Goal: Task Accomplishment & Management: Manage account settings

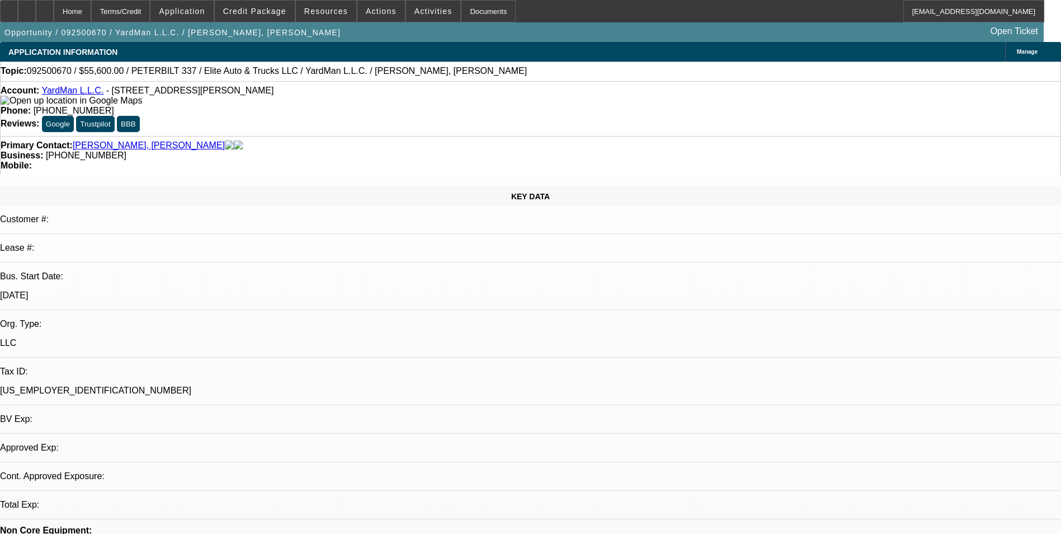
select select "0.2"
select select "2"
select select "0.1"
select select "1"
select select "2"
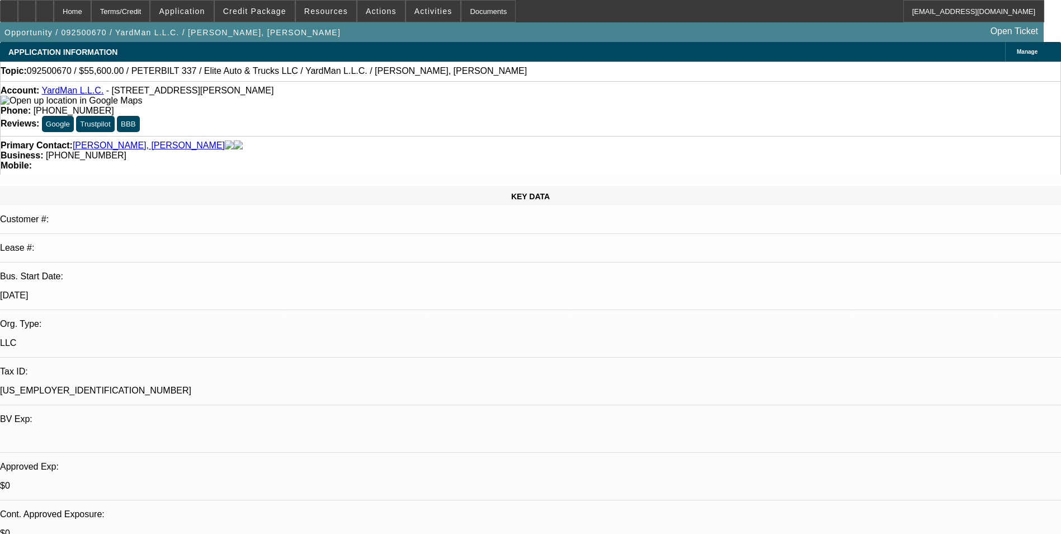
select select "4"
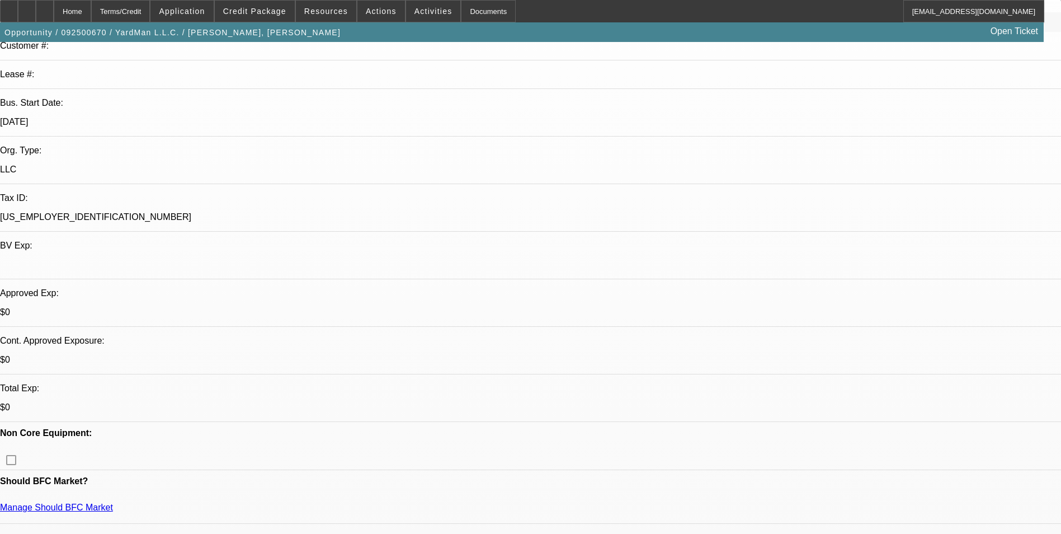
scroll to position [168, 0]
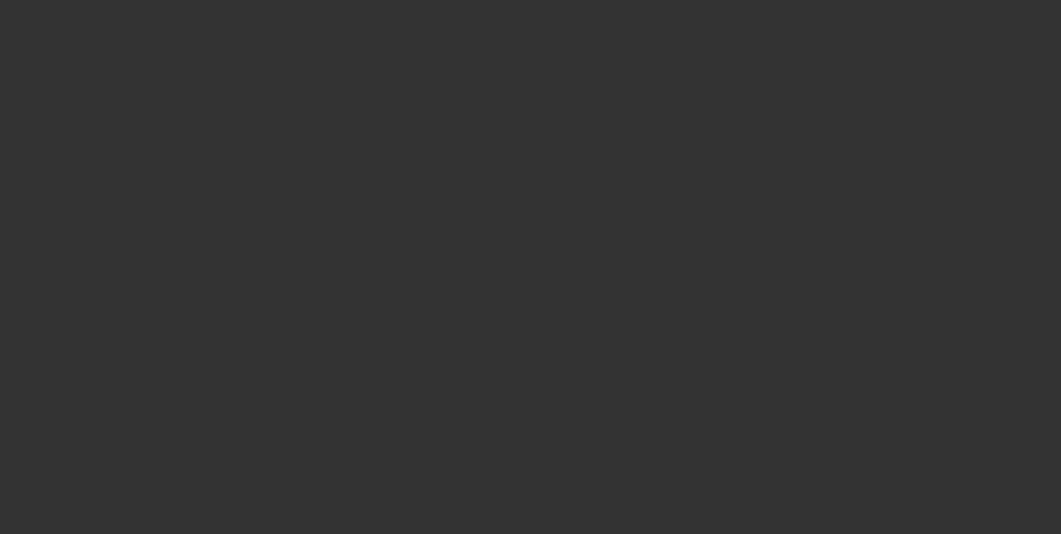
scroll to position [0, 0]
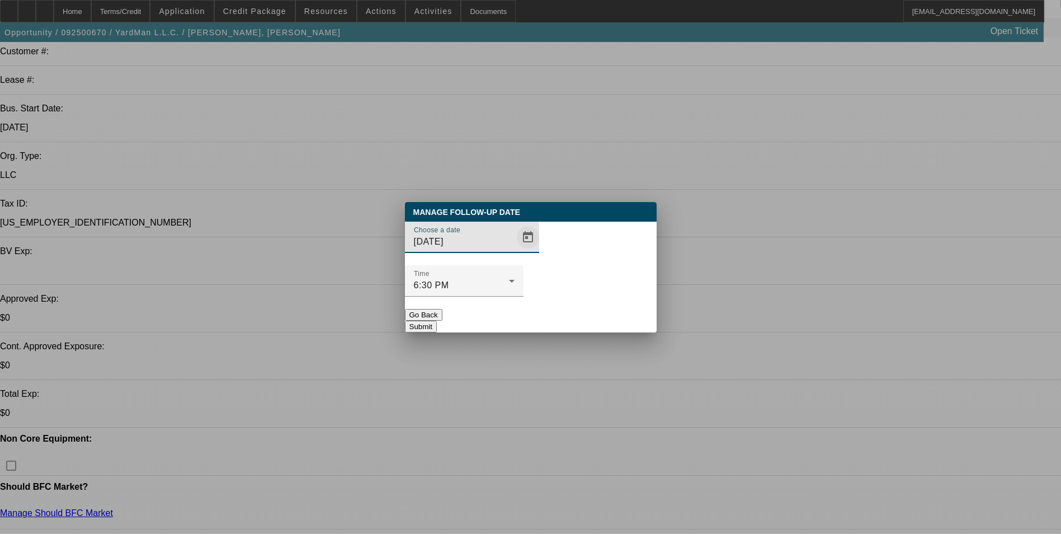
click at [516, 251] on span "Open calendar" at bounding box center [527, 237] width 27 height 27
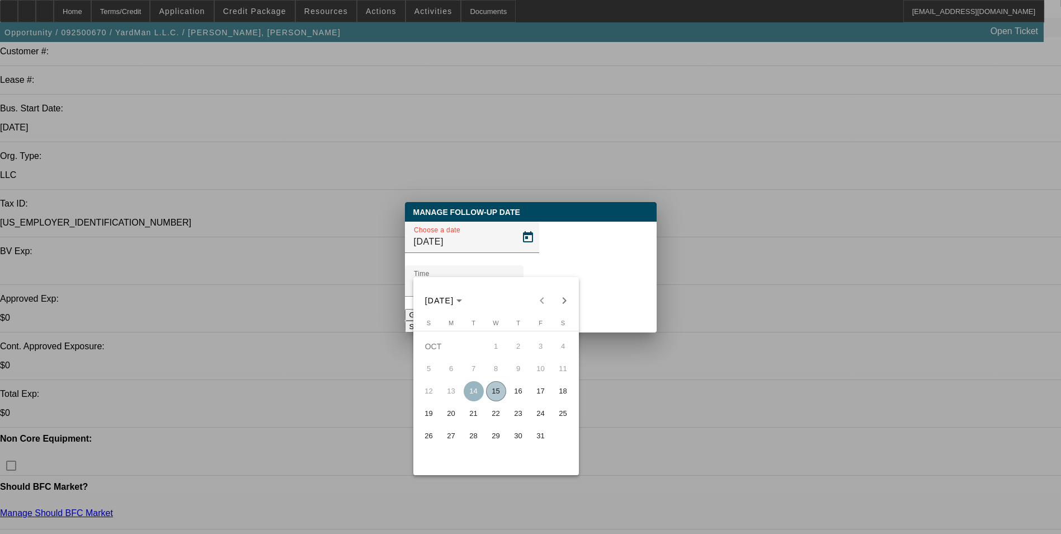
click at [496, 396] on span "15" at bounding box center [496, 391] width 20 height 20
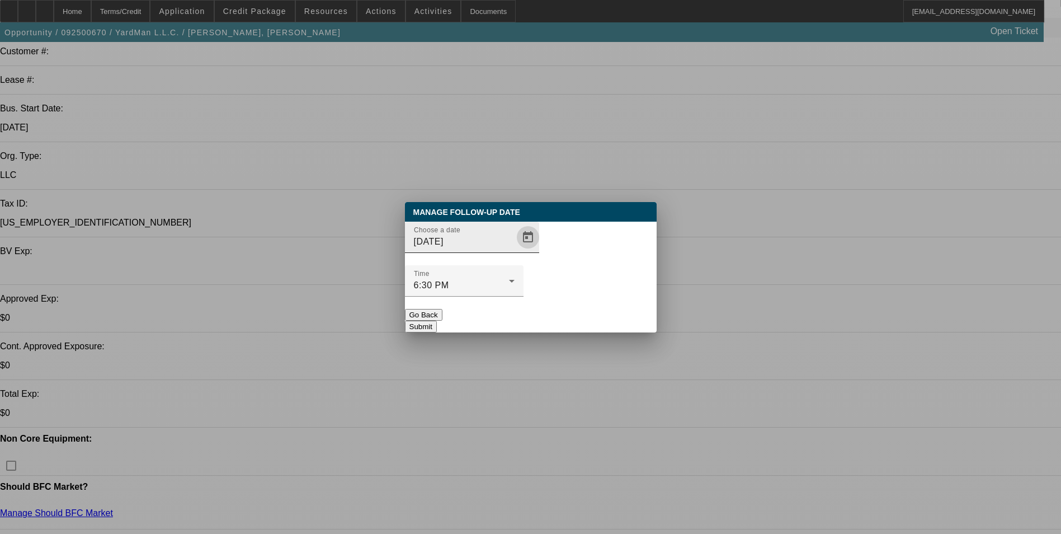
click at [514, 251] on span "Open calendar" at bounding box center [527, 237] width 27 height 27
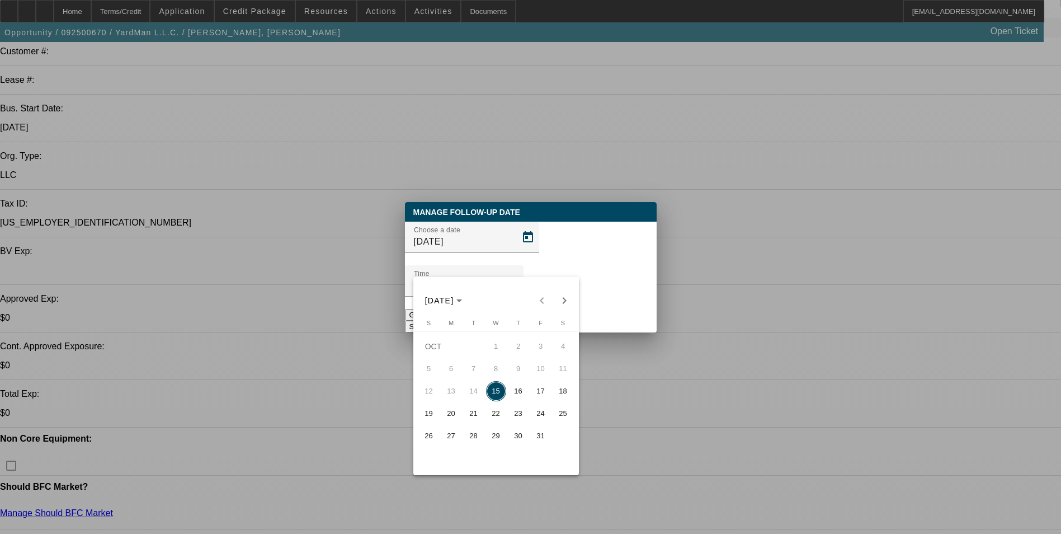
click at [511, 394] on span "16" at bounding box center [518, 391] width 20 height 20
type input "[DATE]"
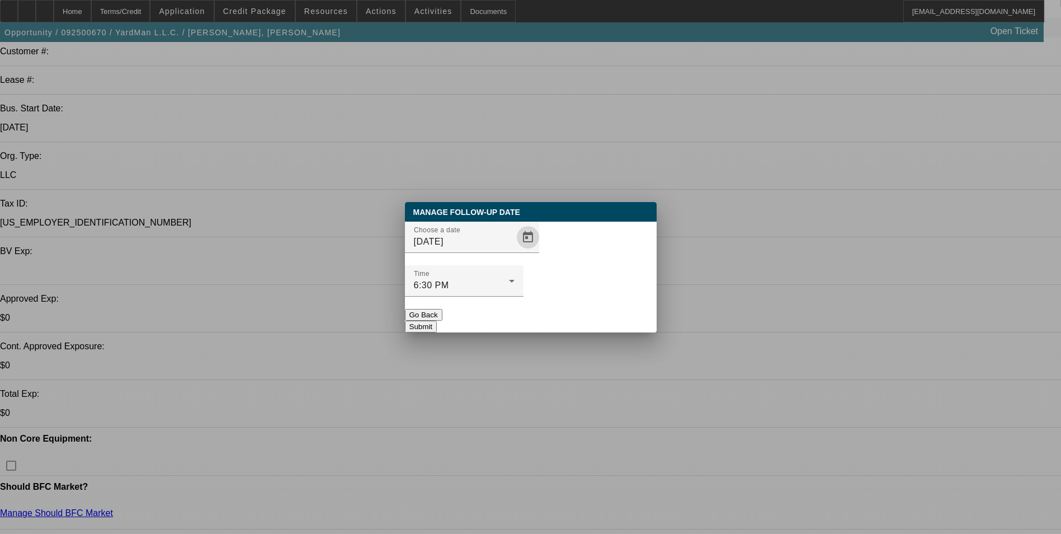
click at [437, 320] on button "Submit" at bounding box center [421, 326] width 32 height 12
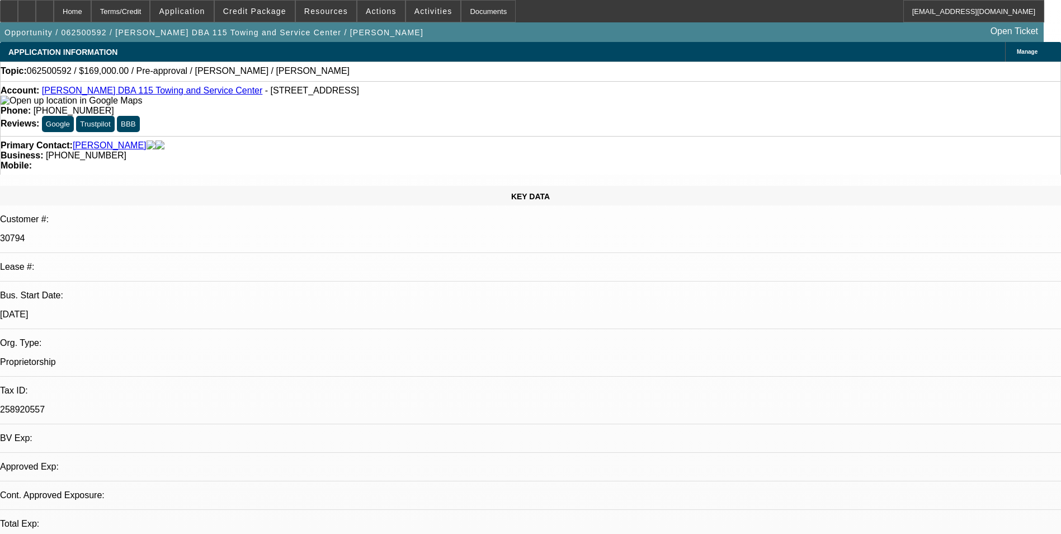
select select "0"
select select "2"
select select "0"
select select "1"
select select "2"
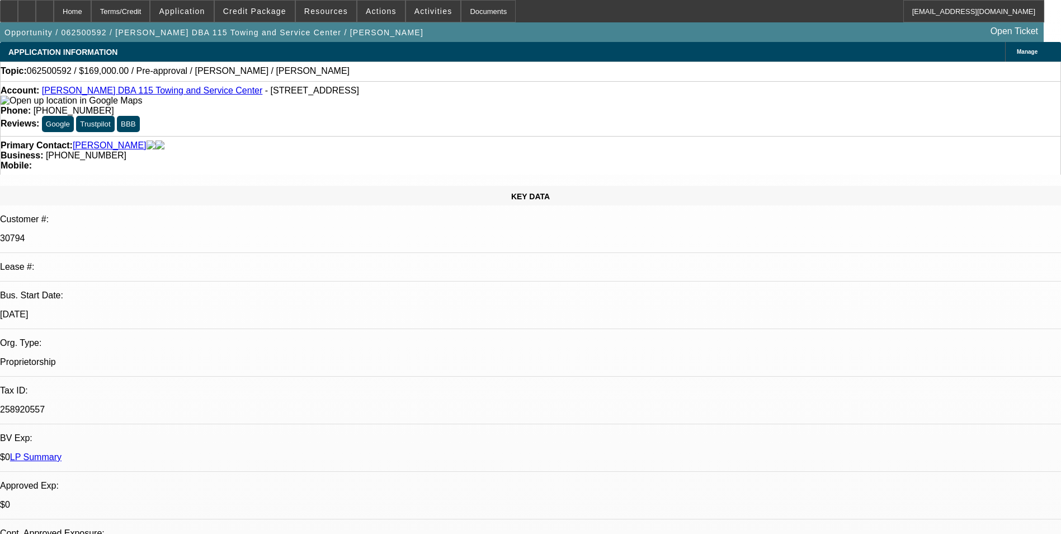
select select "6"
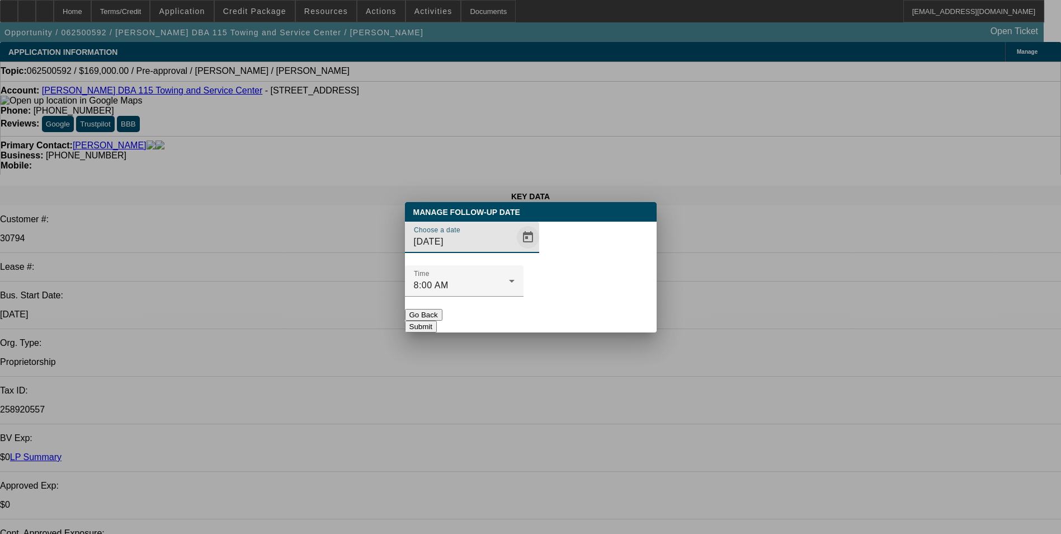
click at [514, 251] on span "Open calendar" at bounding box center [527, 237] width 27 height 27
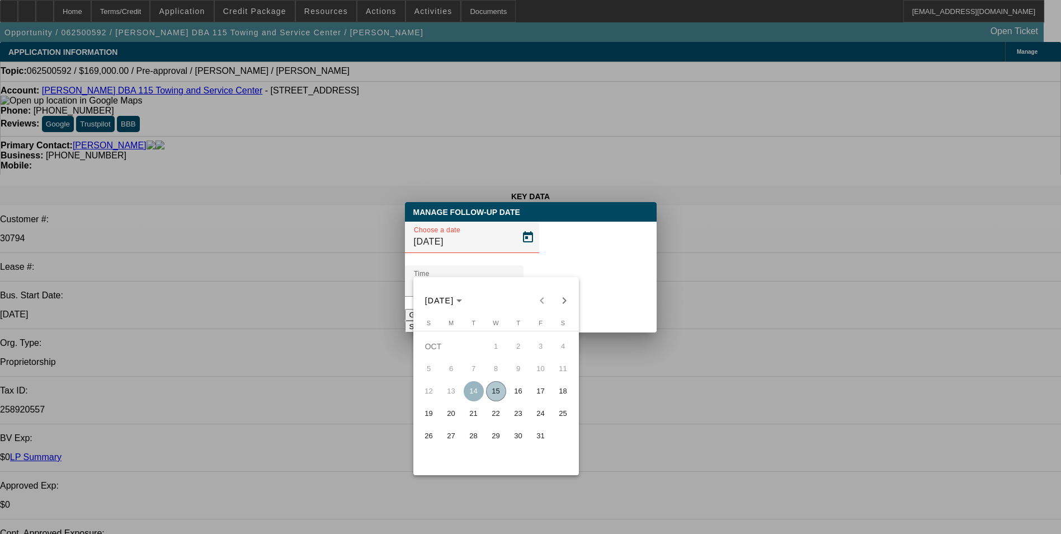
click at [520, 398] on span "16" at bounding box center [518, 391] width 20 height 20
type input "[DATE]"
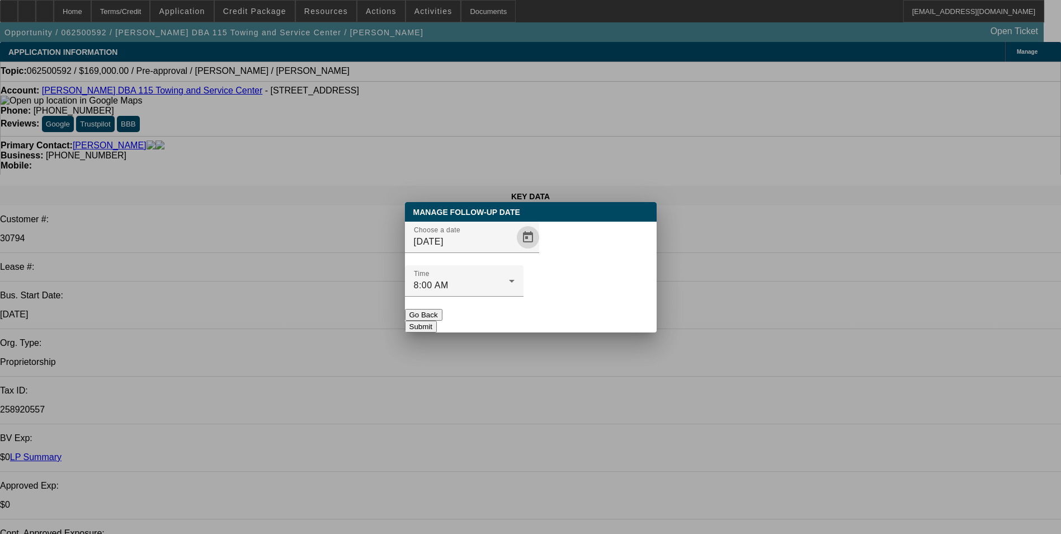
click at [437, 320] on button "Submit" at bounding box center [421, 326] width 32 height 12
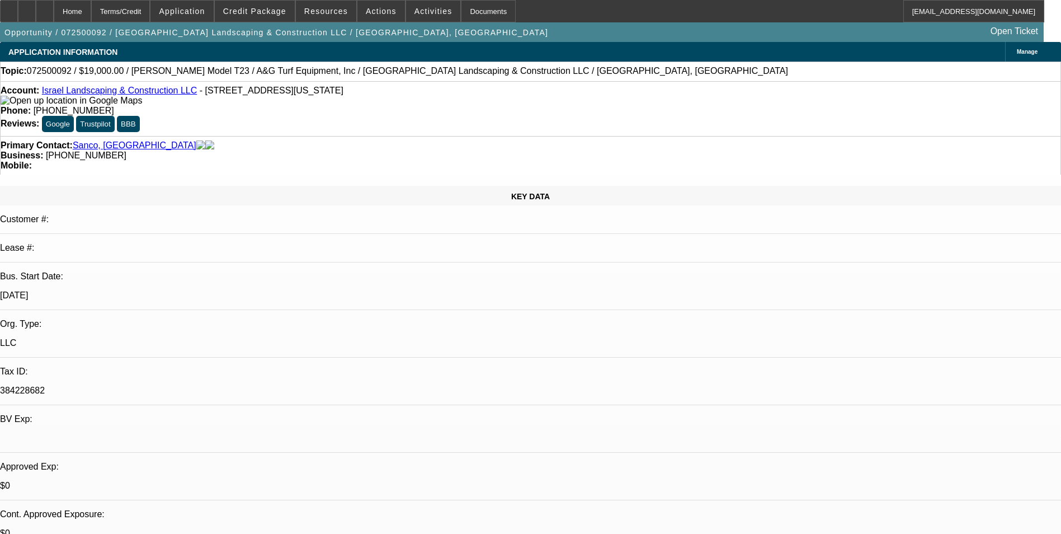
select select "0"
select select "2"
select select "0"
select select "2"
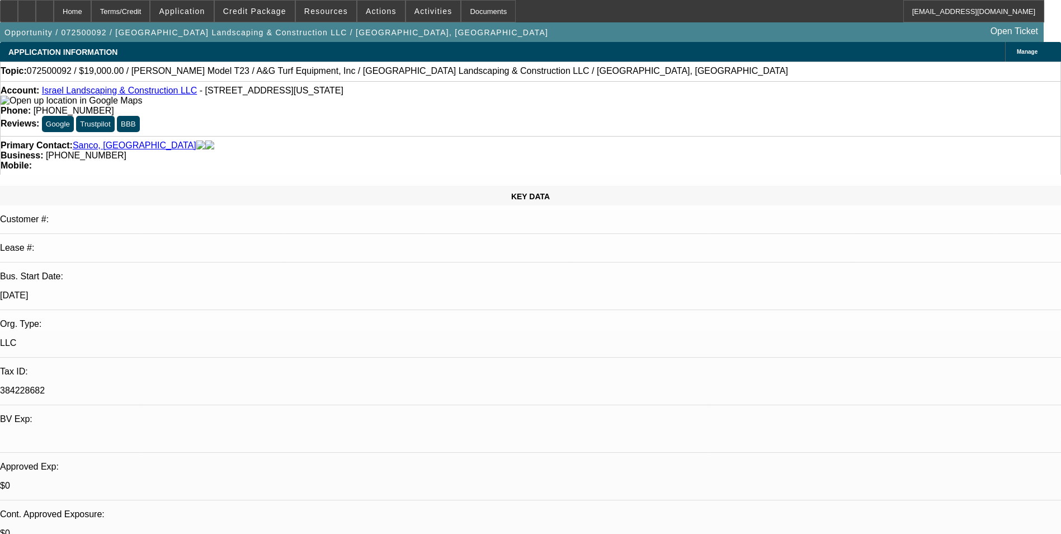
select select "0"
select select "2"
select select "0"
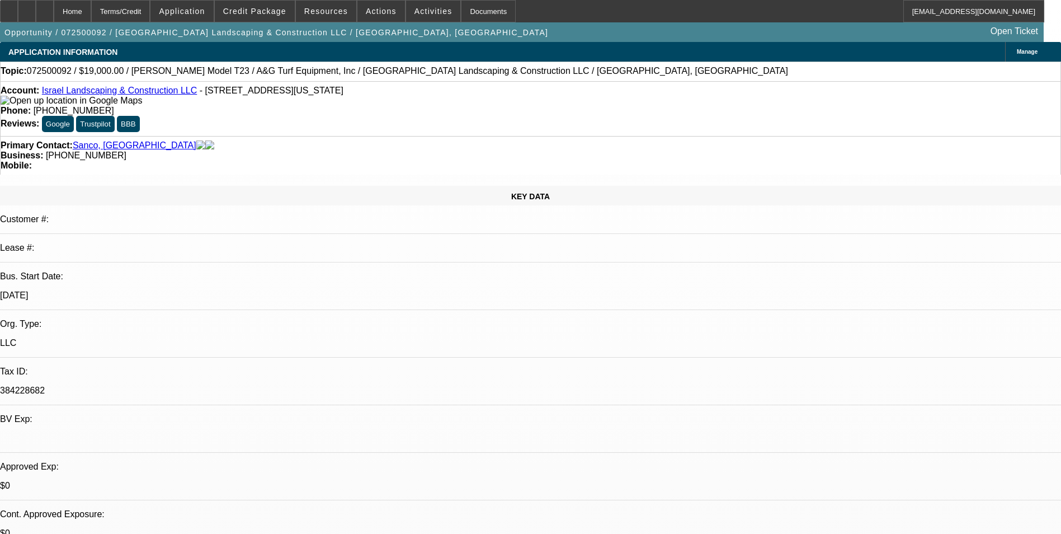
select select "0"
select select "1"
select select "2"
select select "6"
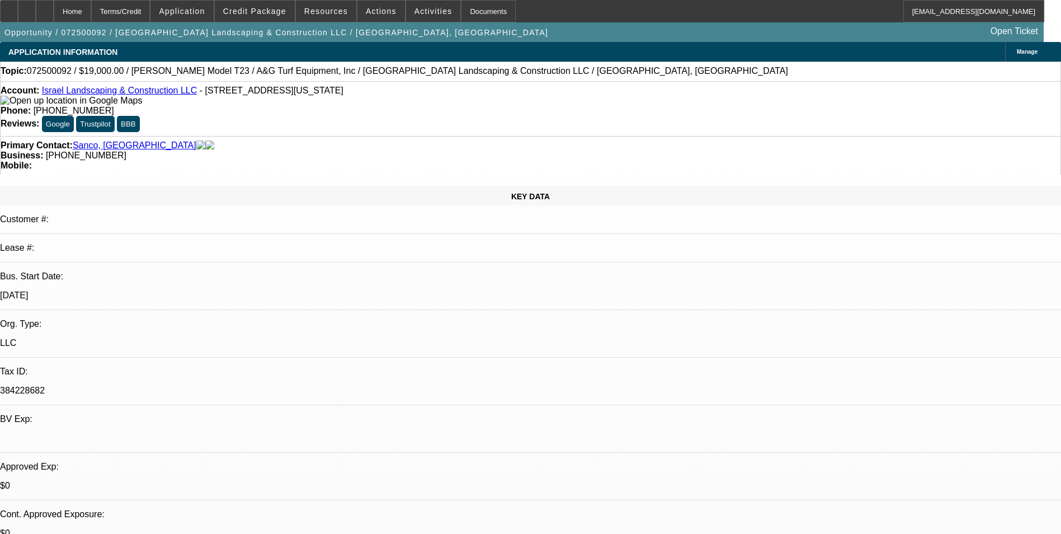
select select "1"
select select "2"
select select "6"
select select "1"
select select "2"
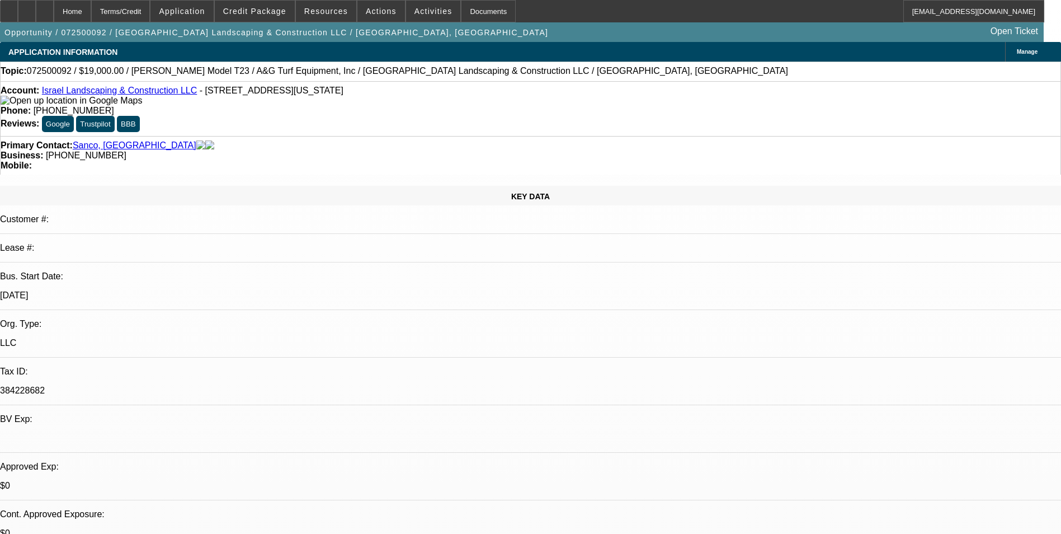
select select "6"
select select "1"
select select "6"
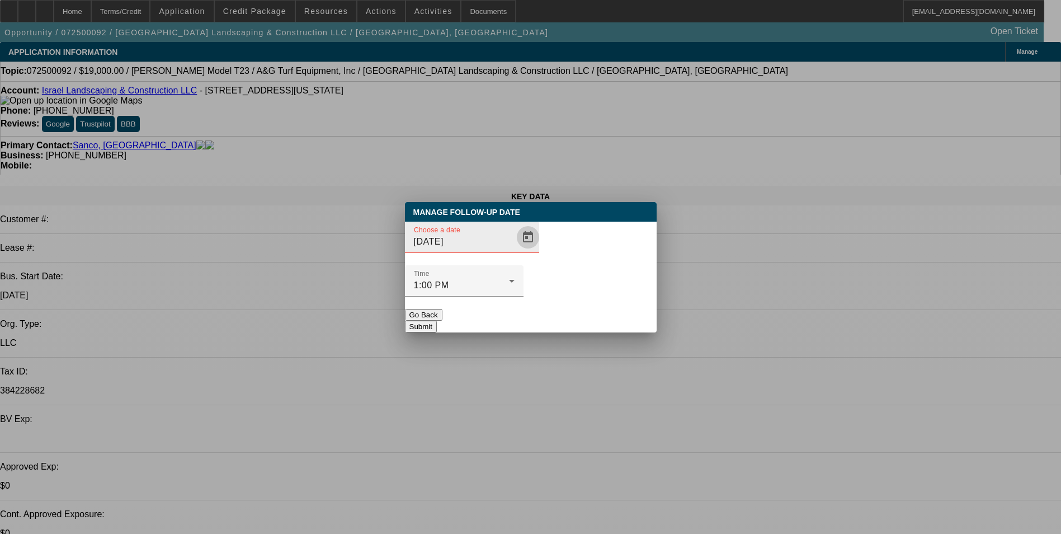
click at [514, 251] on span "Open calendar" at bounding box center [527, 237] width 27 height 27
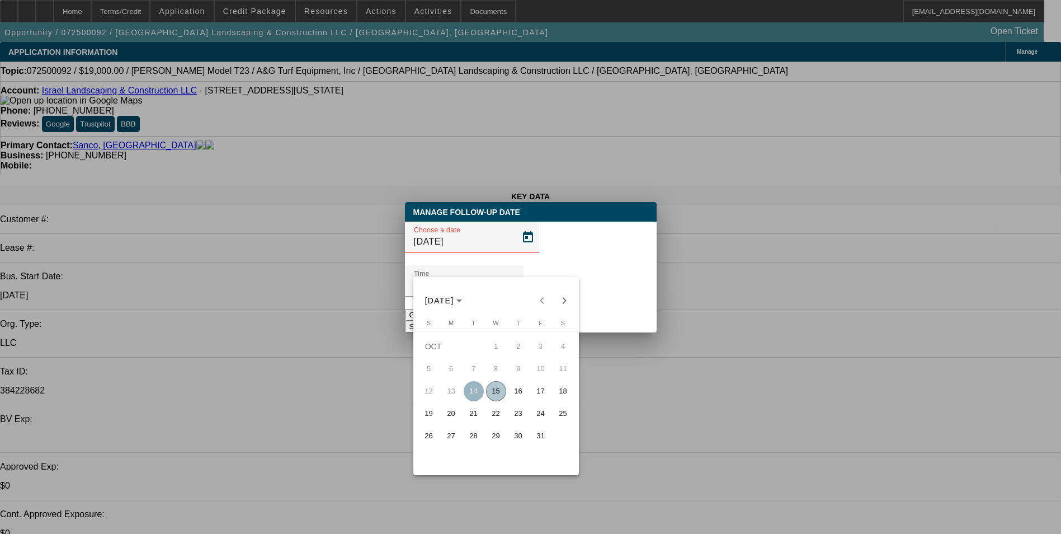
click at [503, 393] on span "15" at bounding box center [496, 391] width 20 height 20
type input "10/15/2025"
click at [437, 320] on button "Submit" at bounding box center [421, 326] width 32 height 12
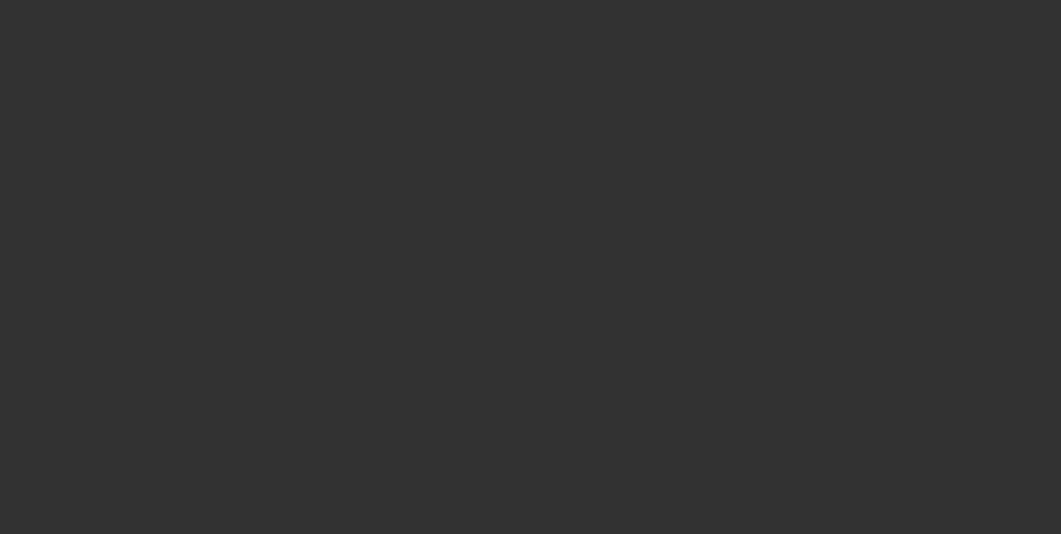
select select "0"
select select "2"
select select "0.1"
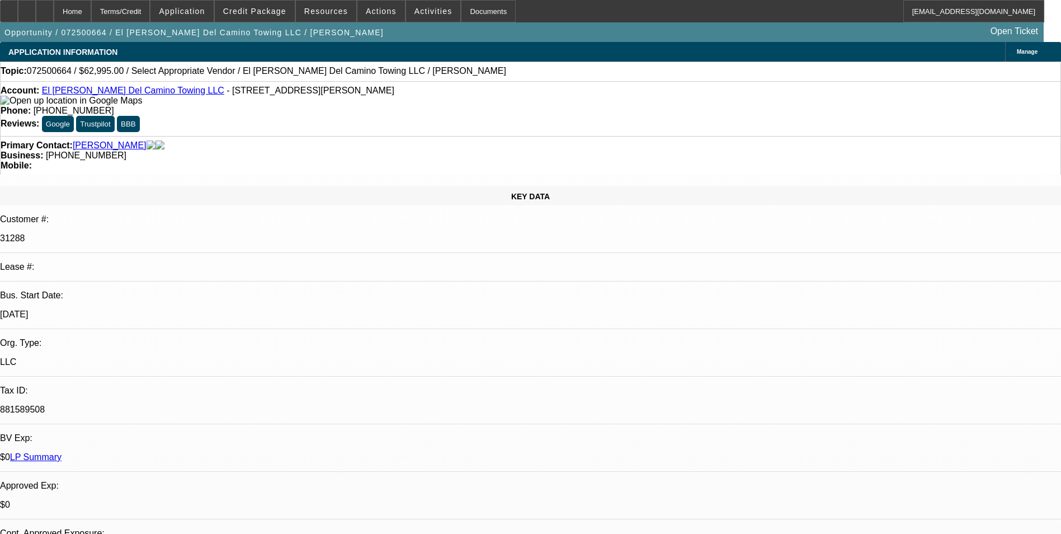
select select "1"
select select "2"
select select "4"
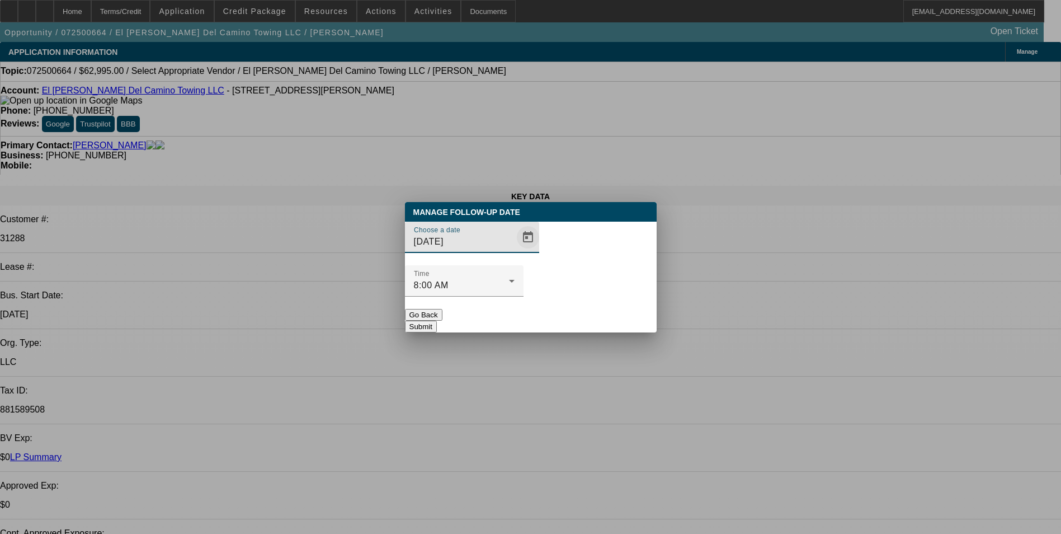
click at [514, 251] on span "Open calendar" at bounding box center [527, 237] width 27 height 27
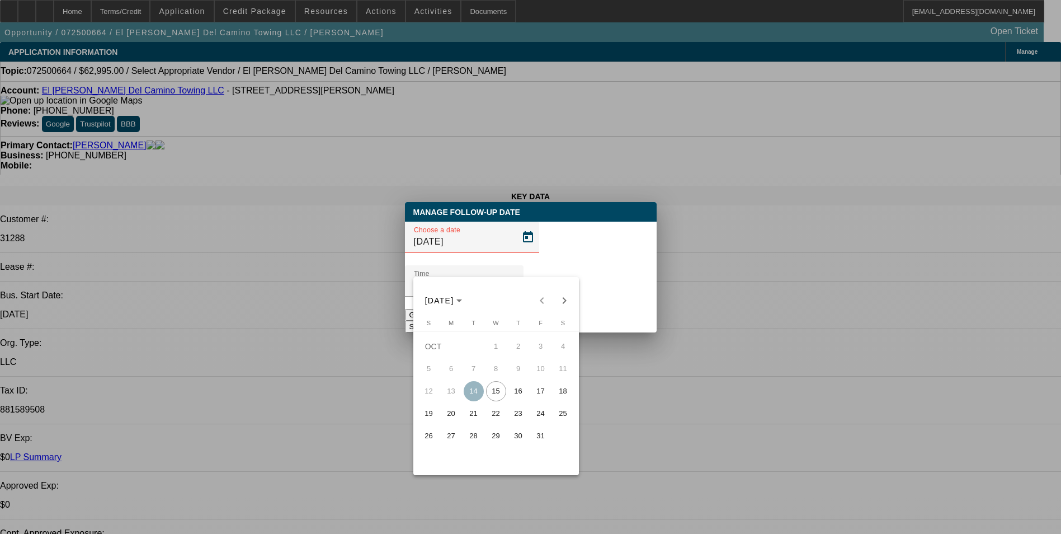
click at [498, 390] on span "15" at bounding box center [496, 391] width 20 height 20
type input "10/15/2025"
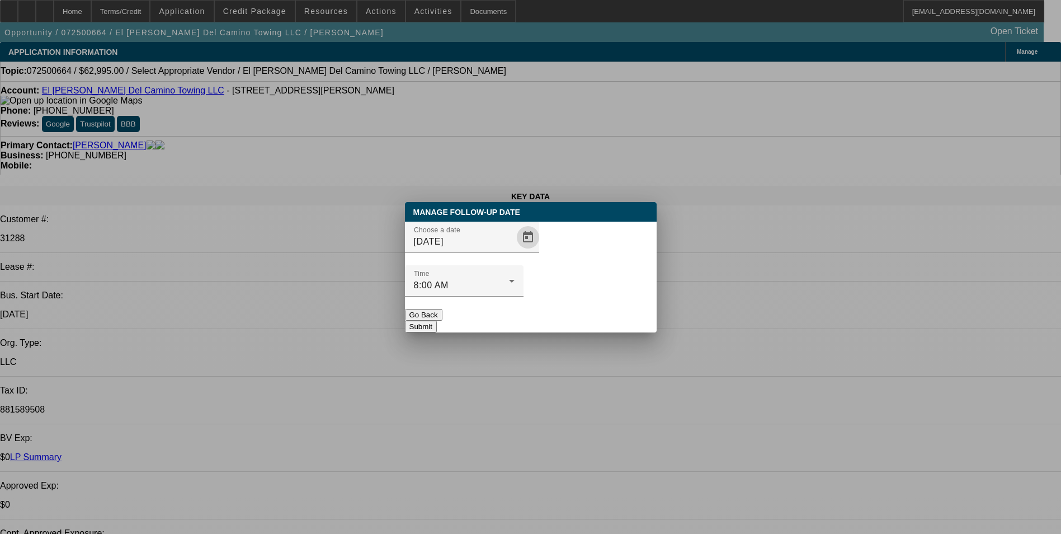
click at [437, 320] on button "Submit" at bounding box center [421, 326] width 32 height 12
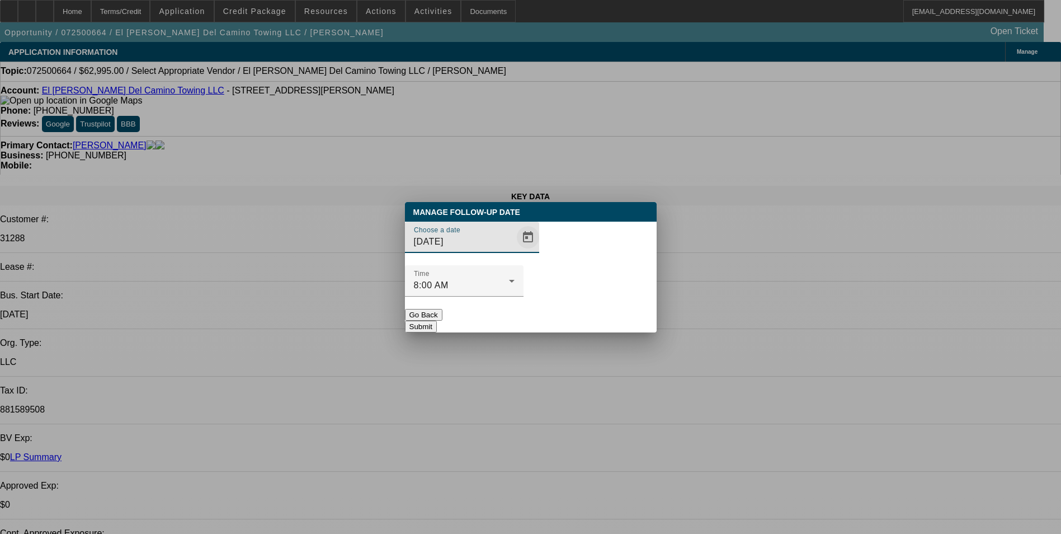
click at [514, 251] on span "Open calendar" at bounding box center [527, 237] width 27 height 27
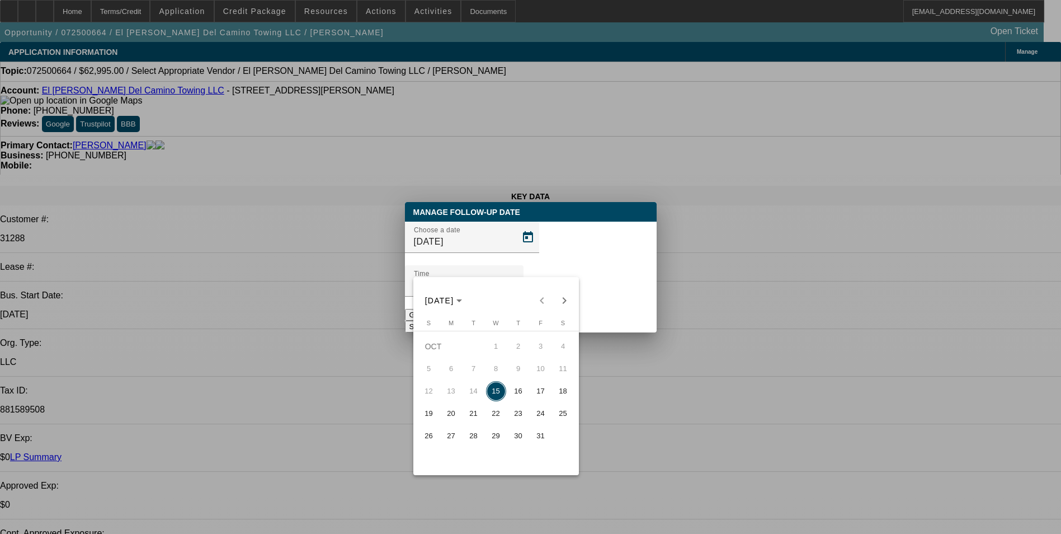
click at [526, 396] on span "16" at bounding box center [518, 391] width 20 height 20
type input "[DATE]"
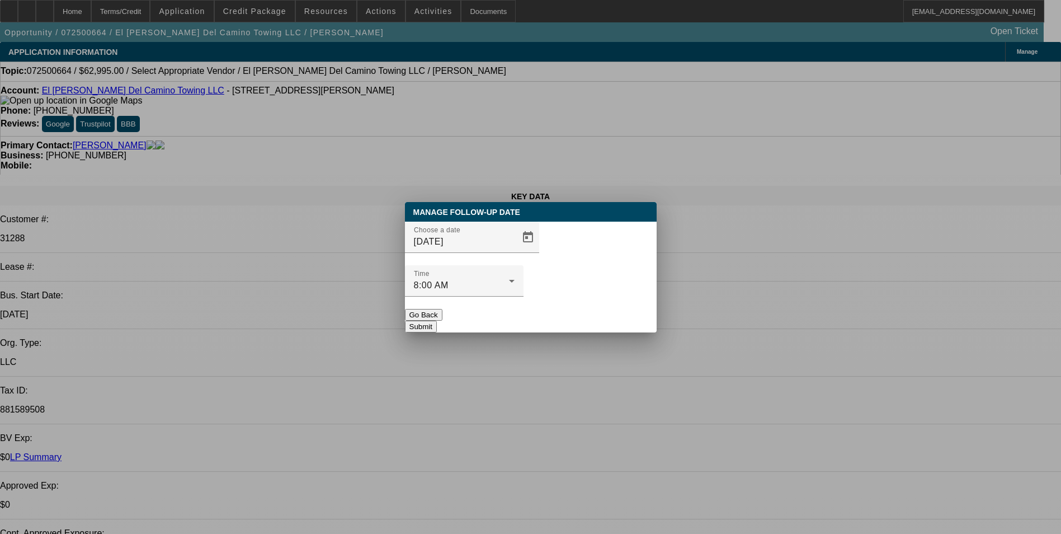
click at [437, 320] on button "Submit" at bounding box center [421, 326] width 32 height 12
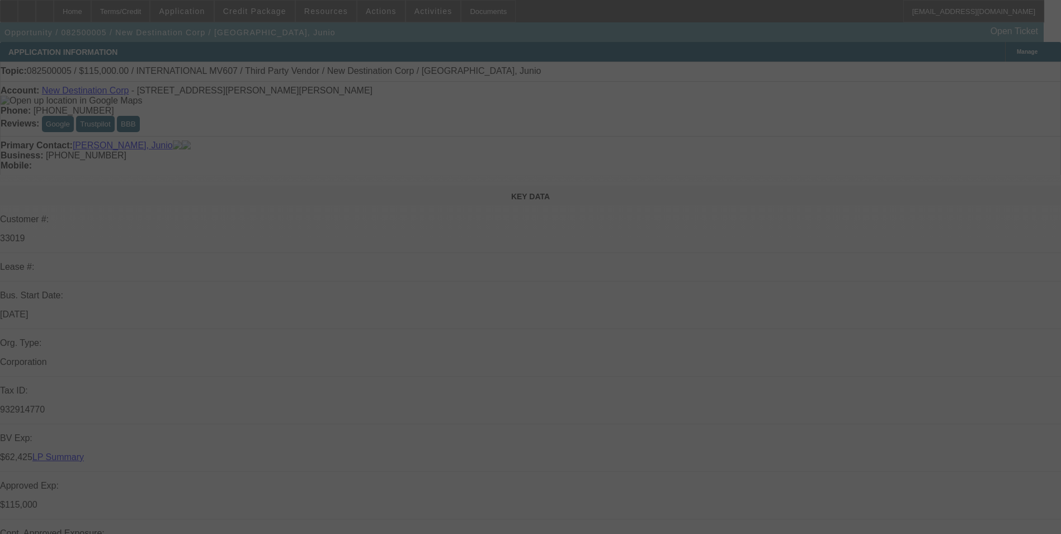
click at [627, 291] on div at bounding box center [530, 267] width 1061 height 534
click at [627, 288] on div at bounding box center [530, 267] width 1061 height 534
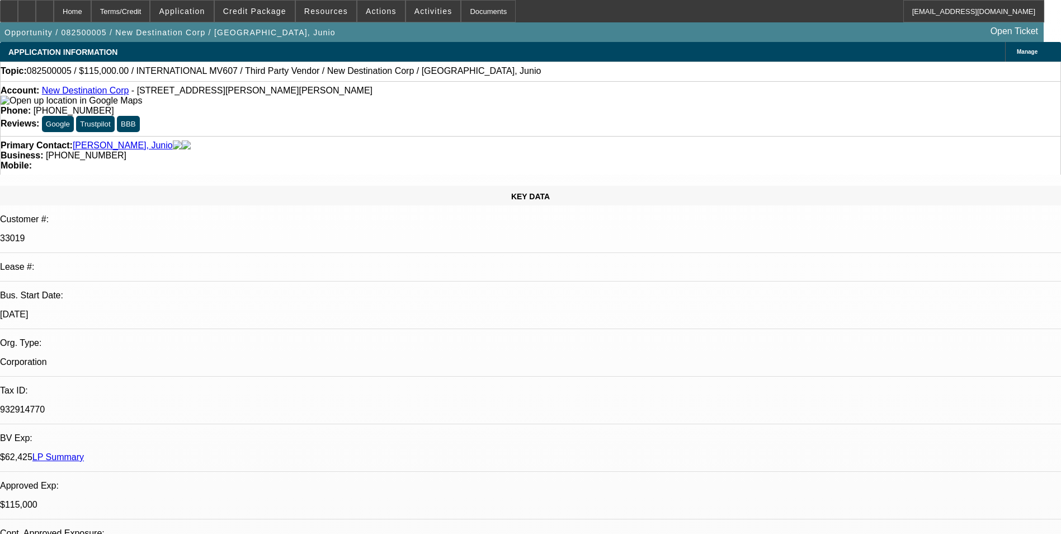
select select "0"
select select "2"
select select "0.1"
select select "0"
select select "2"
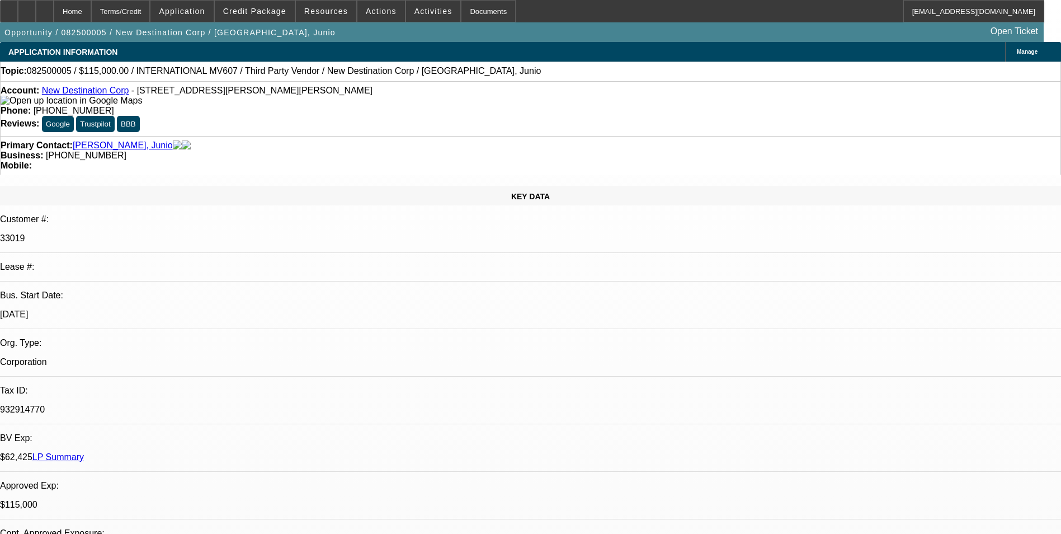
select select "0.1"
select select "0"
select select "2"
select select "0.1"
select select "0"
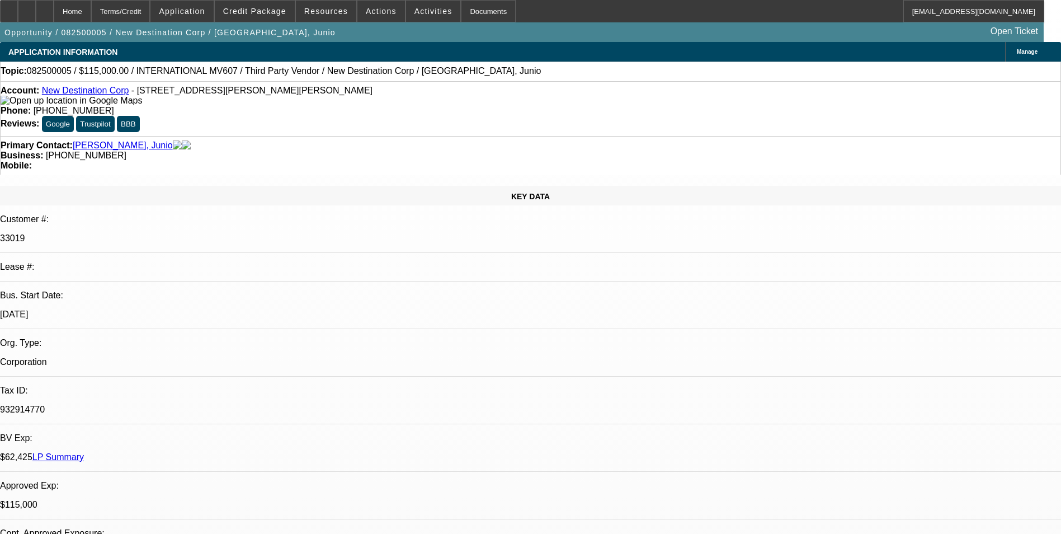
select select "2"
select select "0.1"
select select "1"
select select "2"
select select "4"
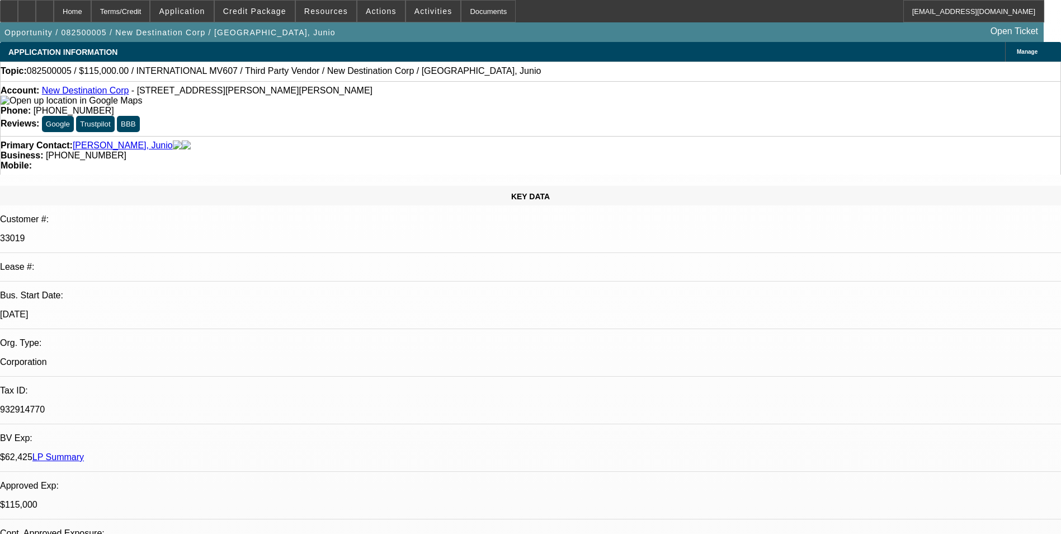
select select "1"
select select "2"
select select "4"
select select "1"
select select "2"
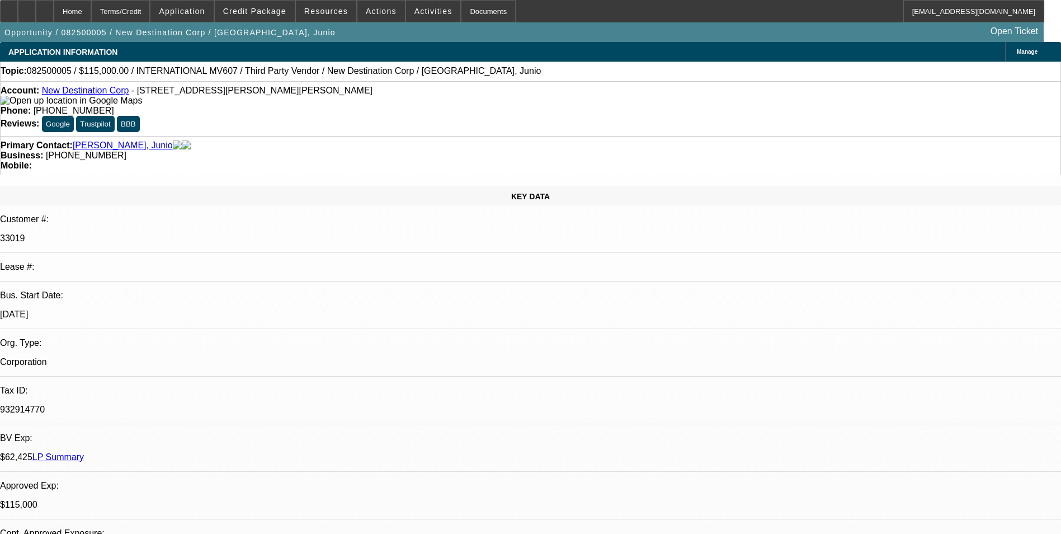
select select "4"
select select "1"
select select "2"
select select "4"
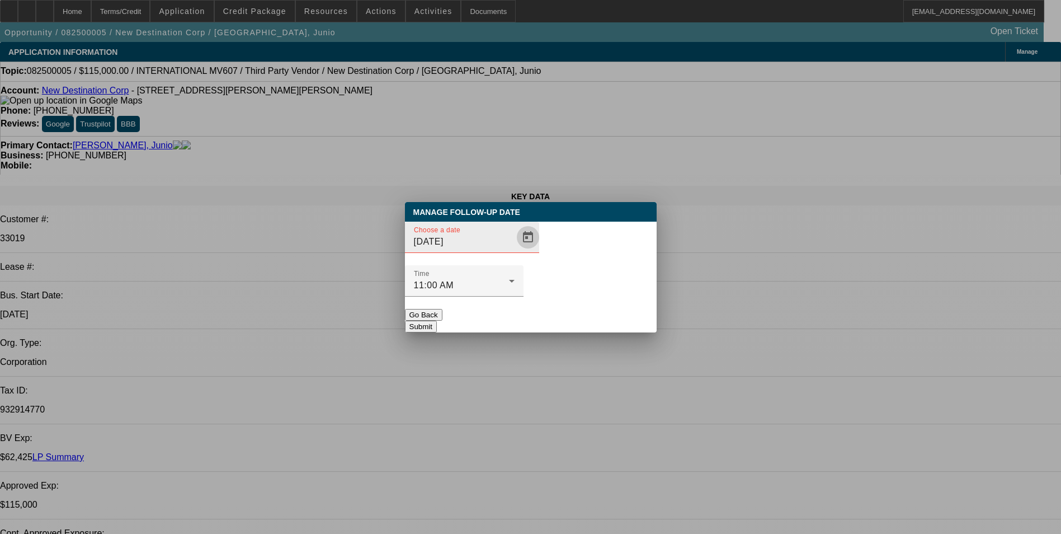
click at [517, 251] on span "Open calendar" at bounding box center [527, 237] width 27 height 27
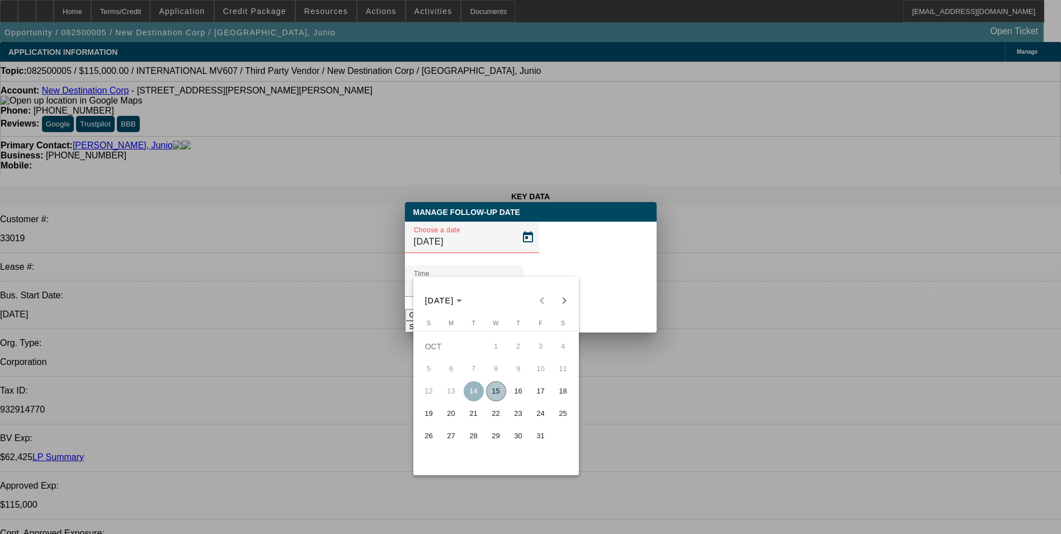
click at [521, 395] on span "16" at bounding box center [518, 391] width 20 height 20
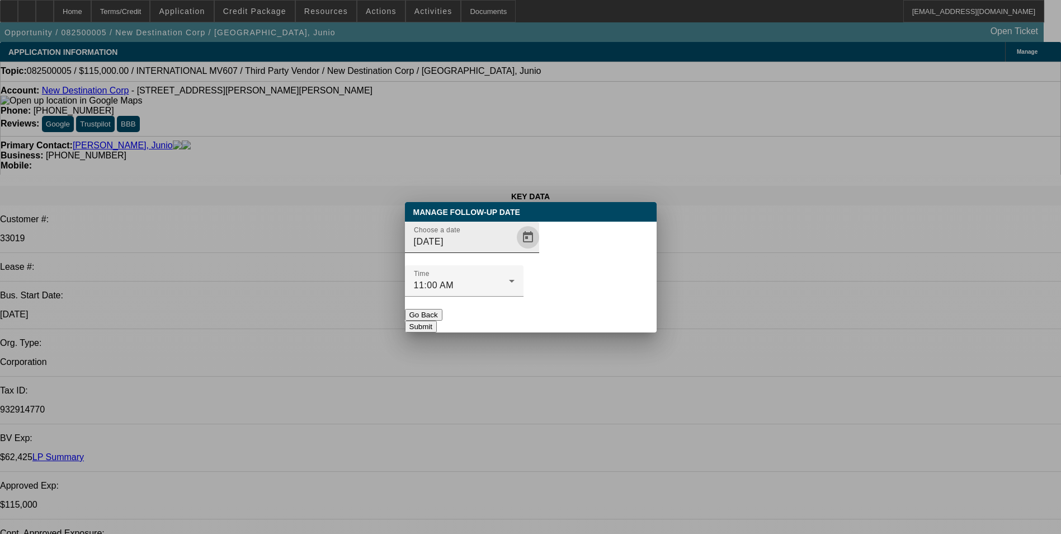
click at [514, 251] on span "Open calendar" at bounding box center [527, 237] width 27 height 27
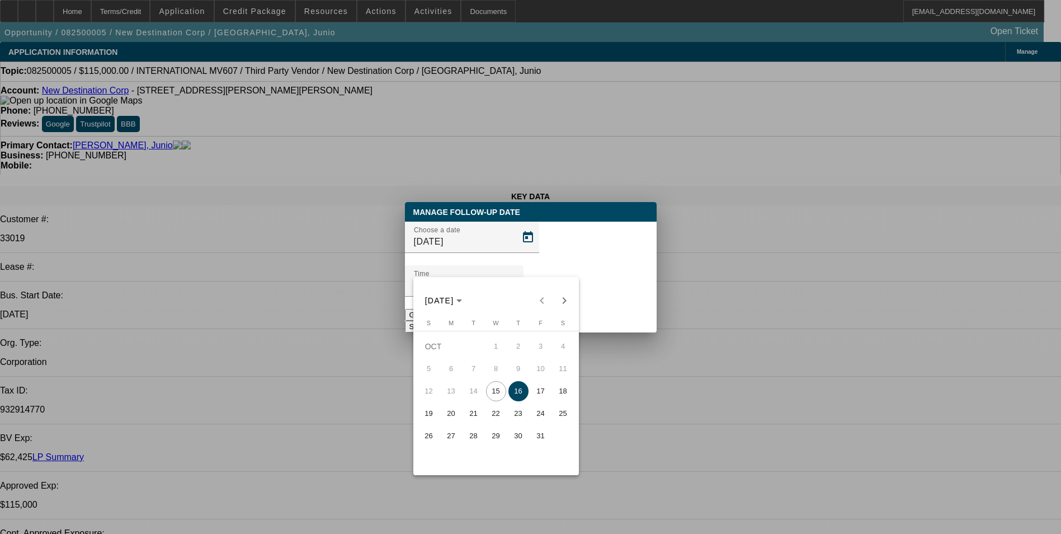
click at [539, 398] on span "17" at bounding box center [541, 391] width 20 height 20
type input "10/17/2025"
click at [601, 295] on div at bounding box center [530, 267] width 1061 height 534
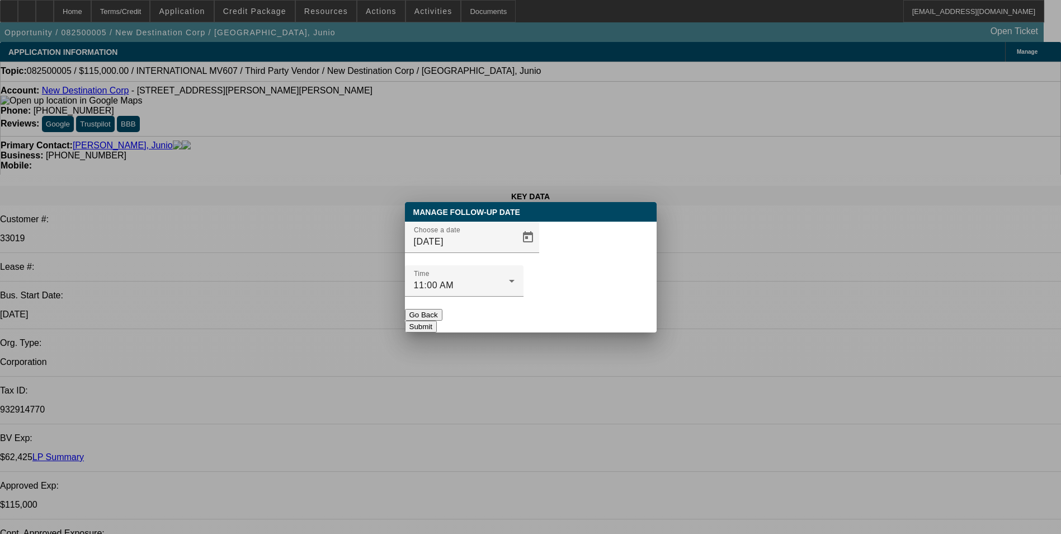
click at [437, 320] on button "Submit" at bounding box center [421, 326] width 32 height 12
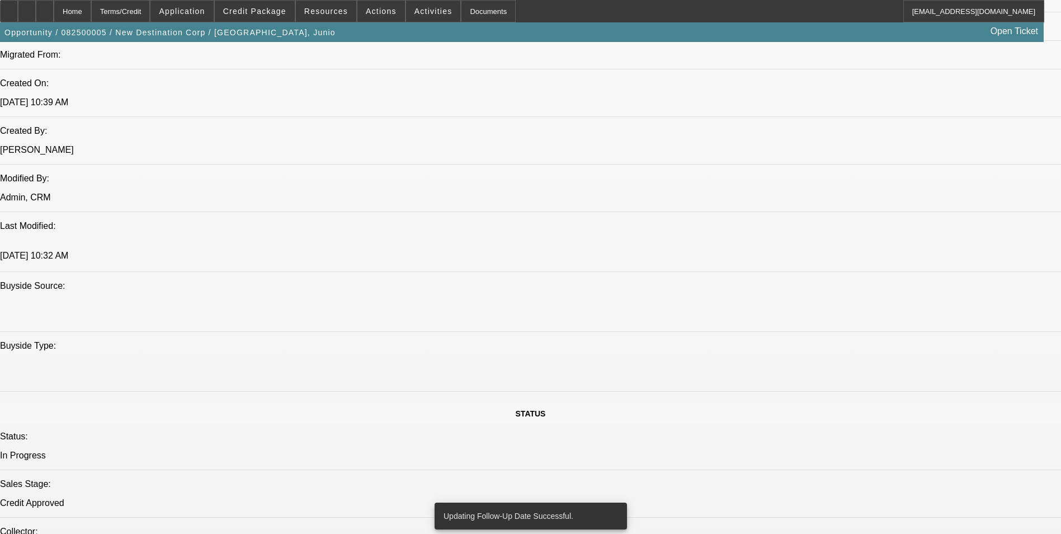
scroll to position [1007, 0]
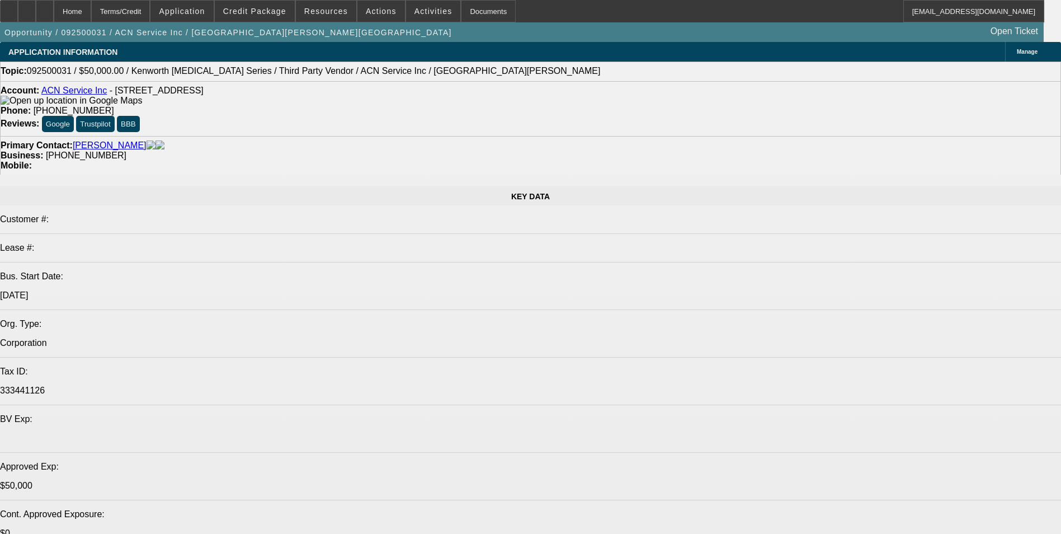
select select "0"
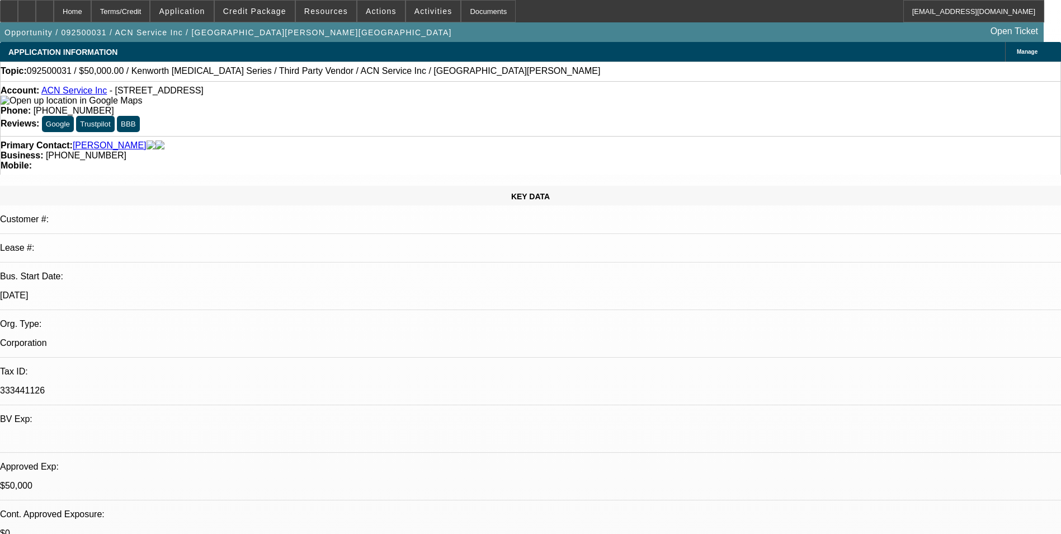
select select "2"
select select "0.1"
select select "0"
select select "2"
select select "0.1"
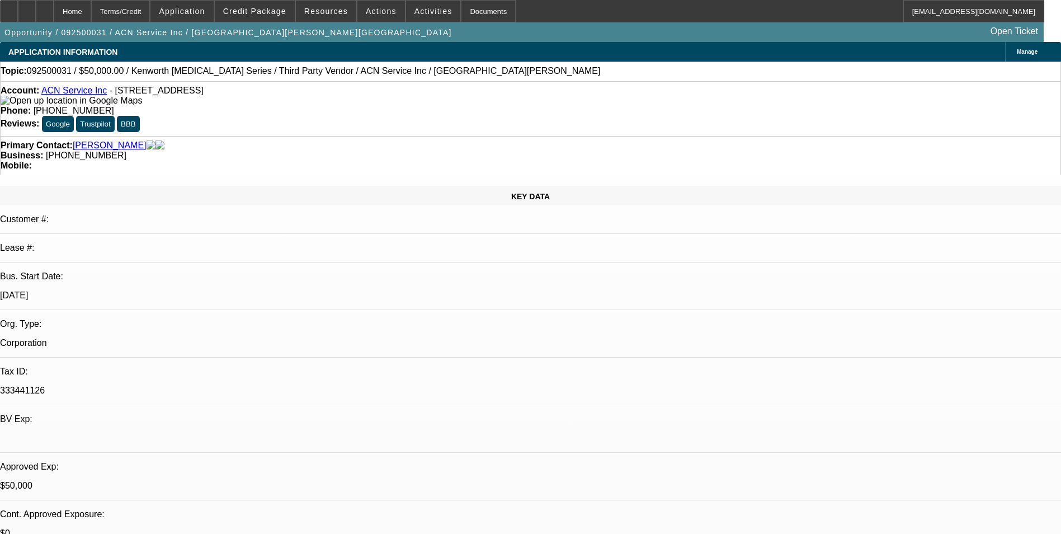
select select "0"
select select "2"
select select "0.1"
select select "0"
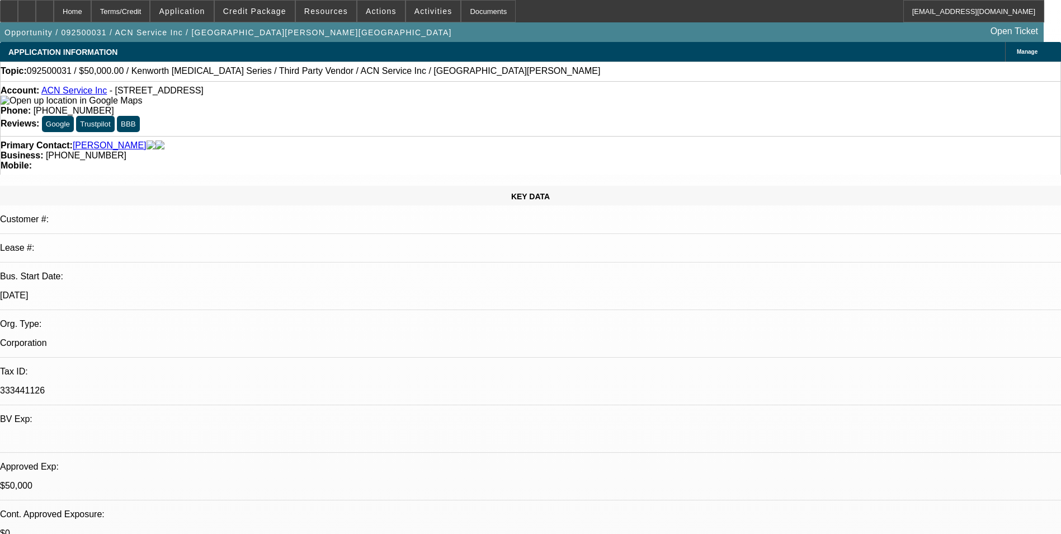
select select "0.1"
select select "1"
select select "2"
select select "4"
select select "1"
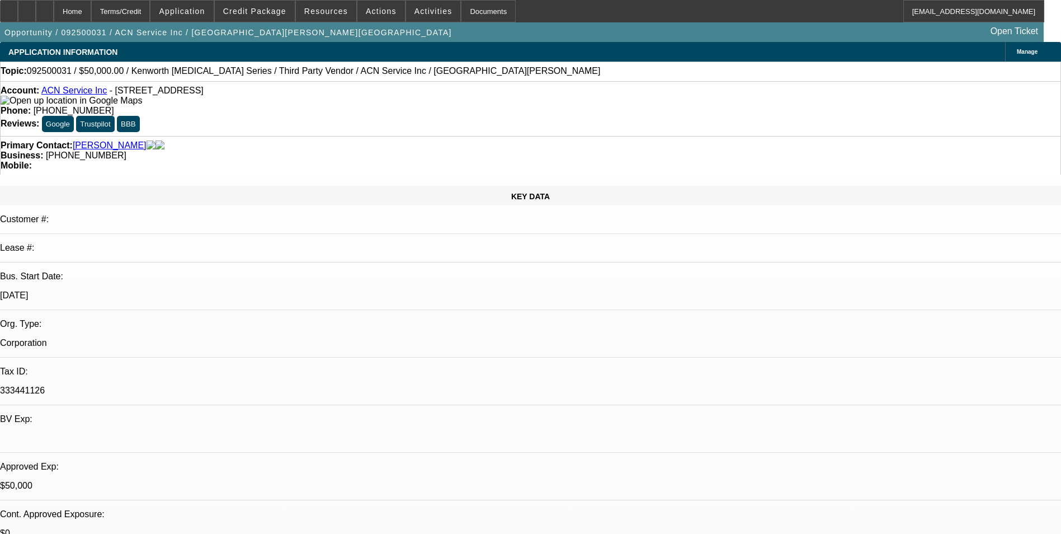
select select "2"
select select "4"
select select "1"
select select "2"
select select "4"
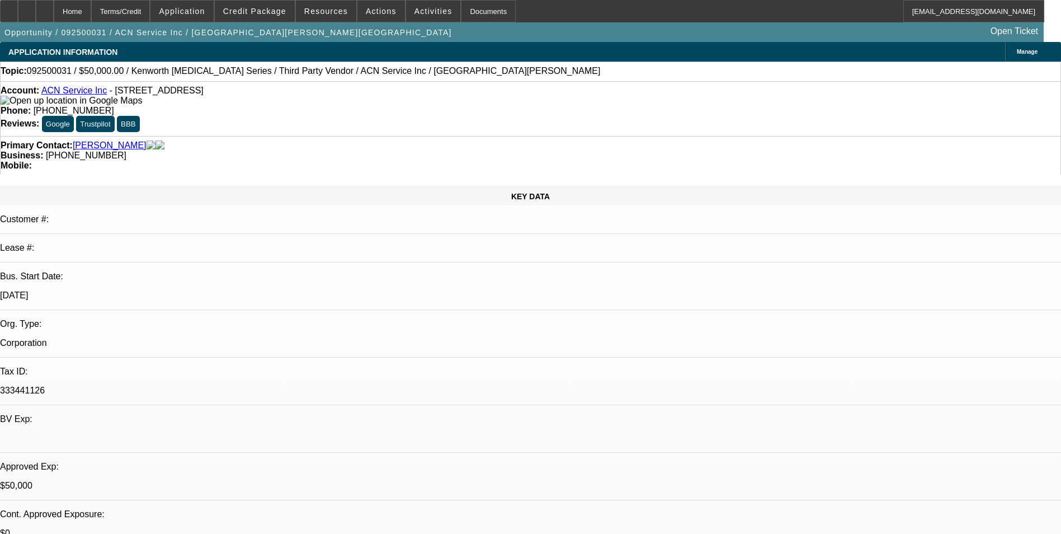
select select "1"
select select "4"
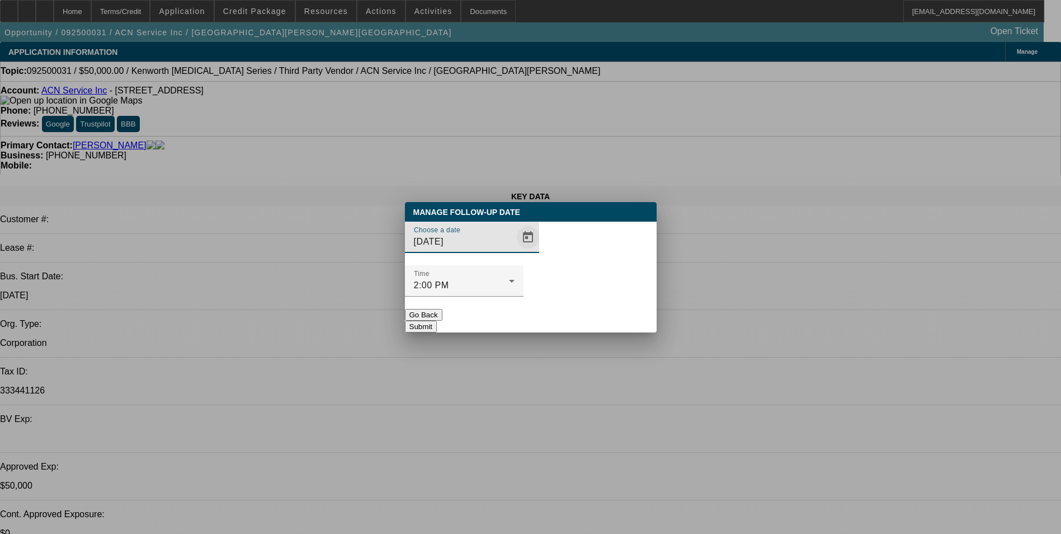
click at [515, 251] on span "Open calendar" at bounding box center [527, 237] width 27 height 27
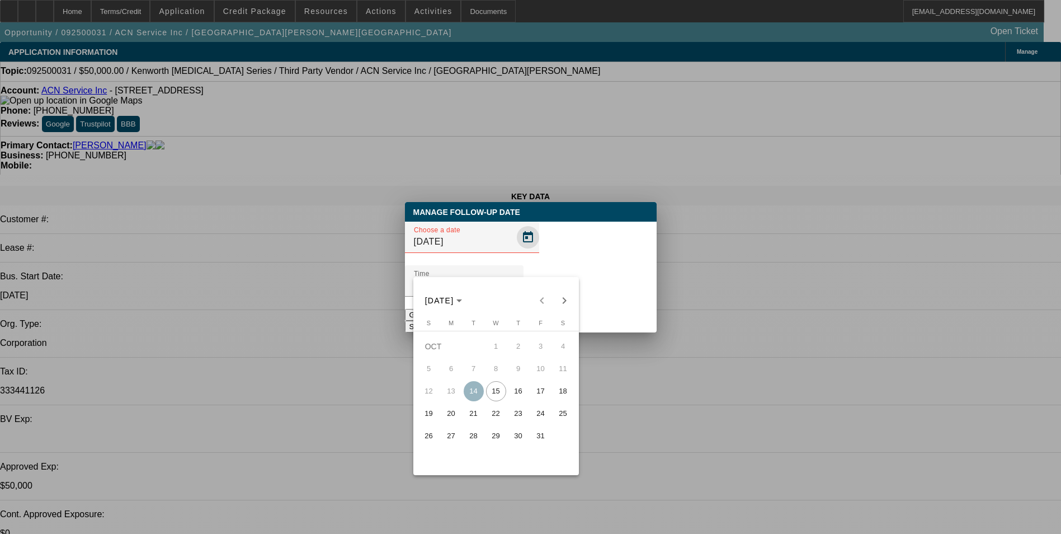
click at [513, 257] on div at bounding box center [530, 267] width 1061 height 534
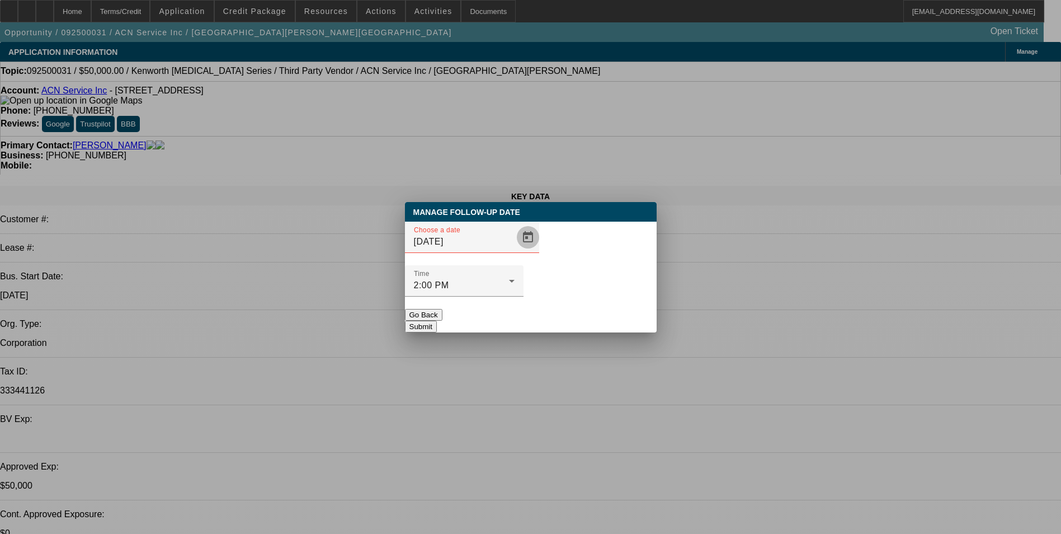
click at [514, 251] on span "Open calendar" at bounding box center [527, 237] width 27 height 27
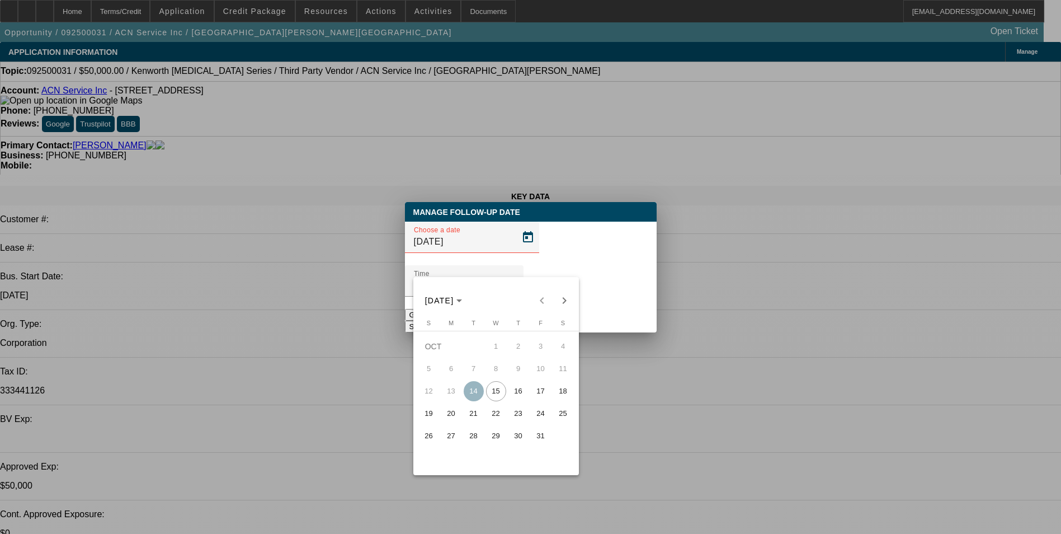
click at [520, 399] on span "16" at bounding box center [518, 391] width 20 height 20
type input "[DATE]"
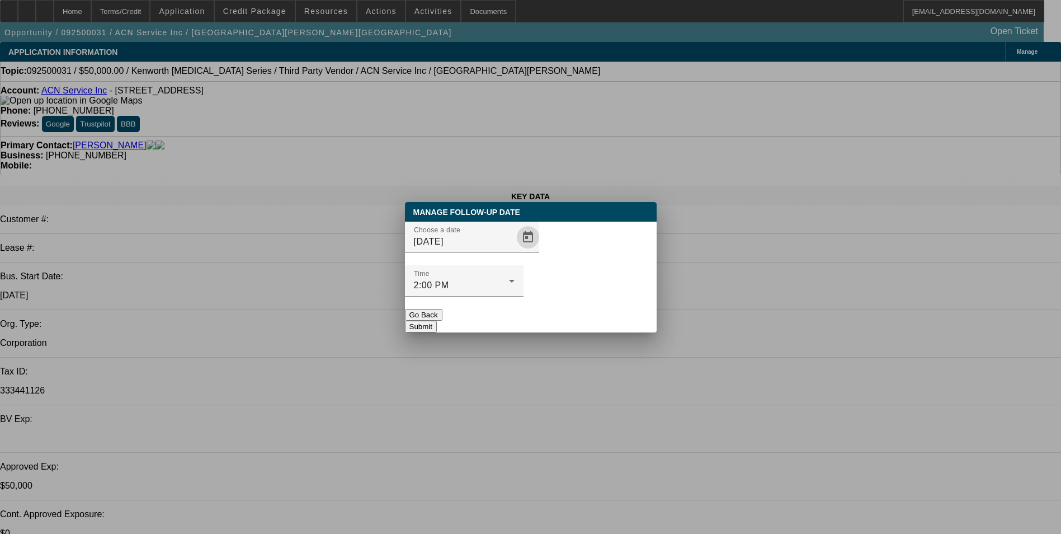
click at [437, 320] on button "Submit" at bounding box center [421, 326] width 32 height 12
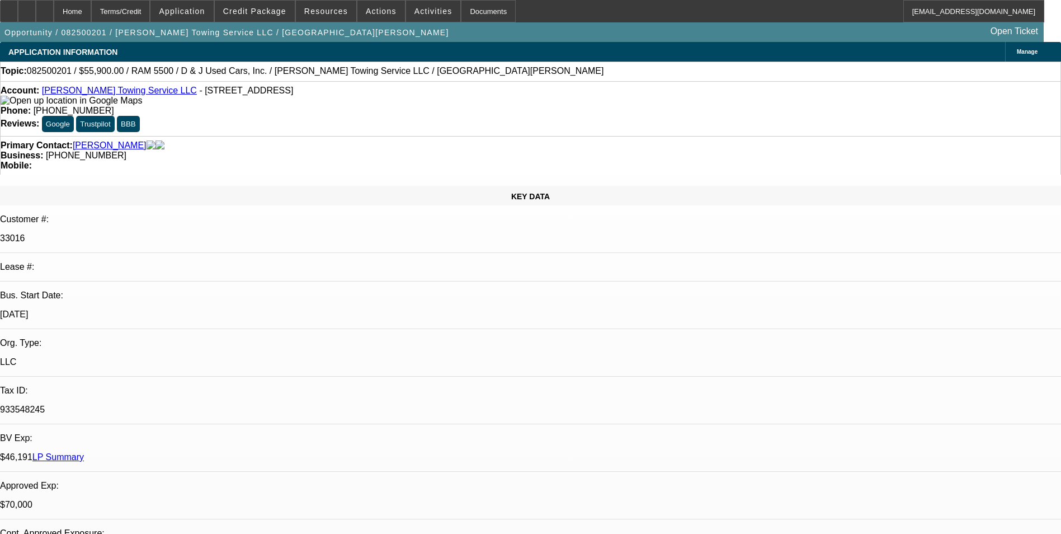
select select "0"
select select "2"
select select "0.1"
select select "2"
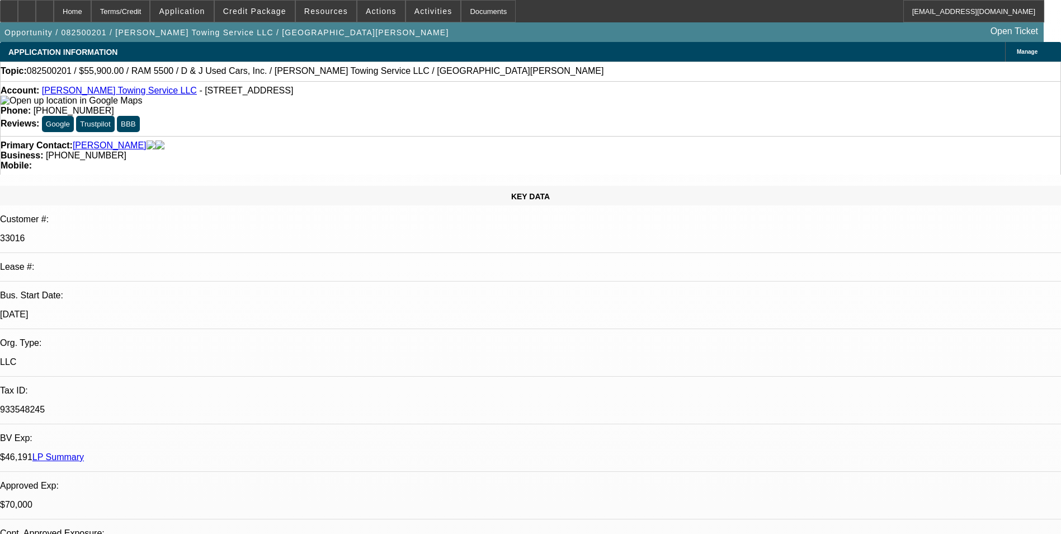
select select "0.1"
select select "0"
select select "2"
select select "0.1"
select select "0"
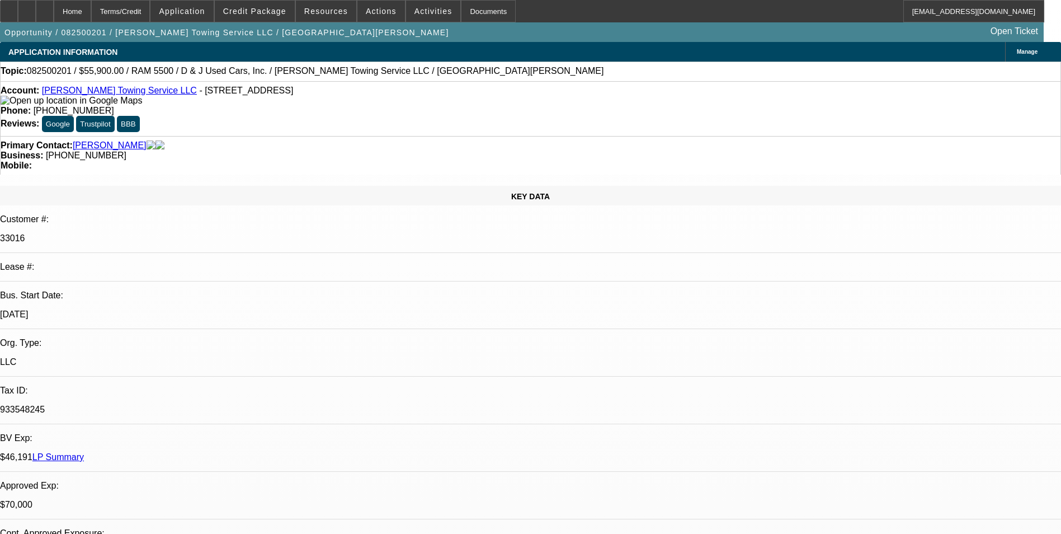
select select "2"
select select "0.1"
select select "1"
select select "2"
select select "4"
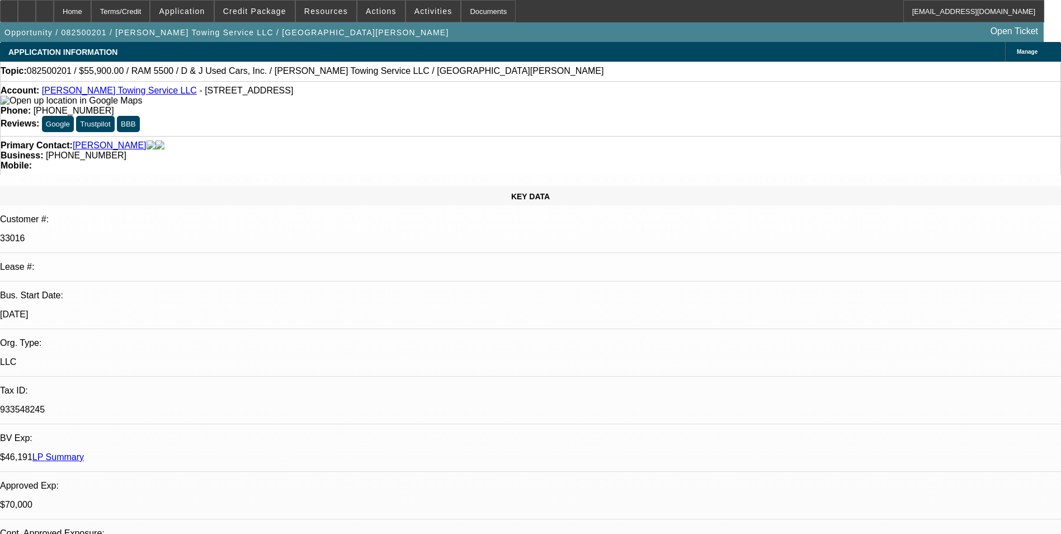
select select "1"
select select "2"
select select "4"
select select "1"
select select "2"
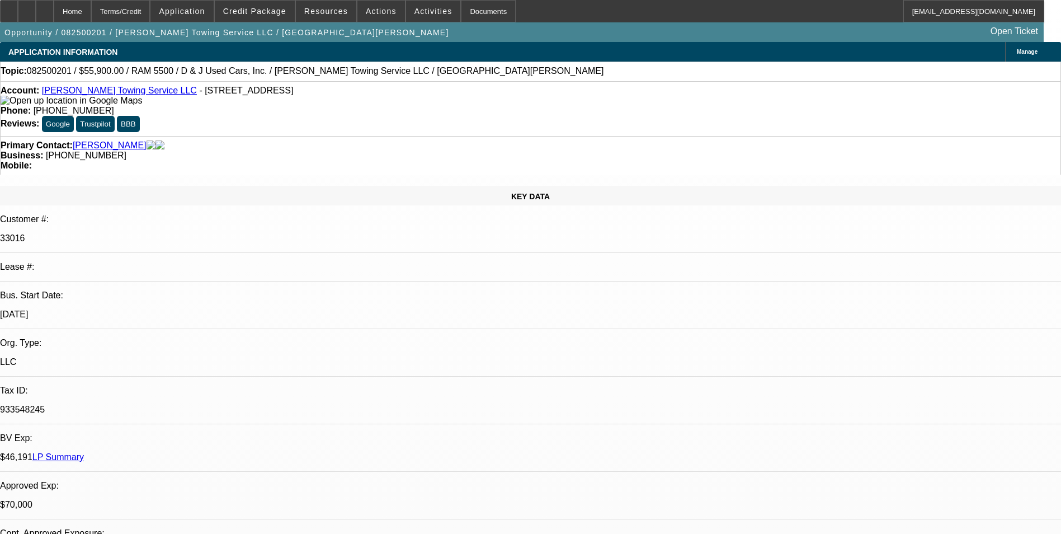
select select "4"
select select "1"
select select "2"
select select "4"
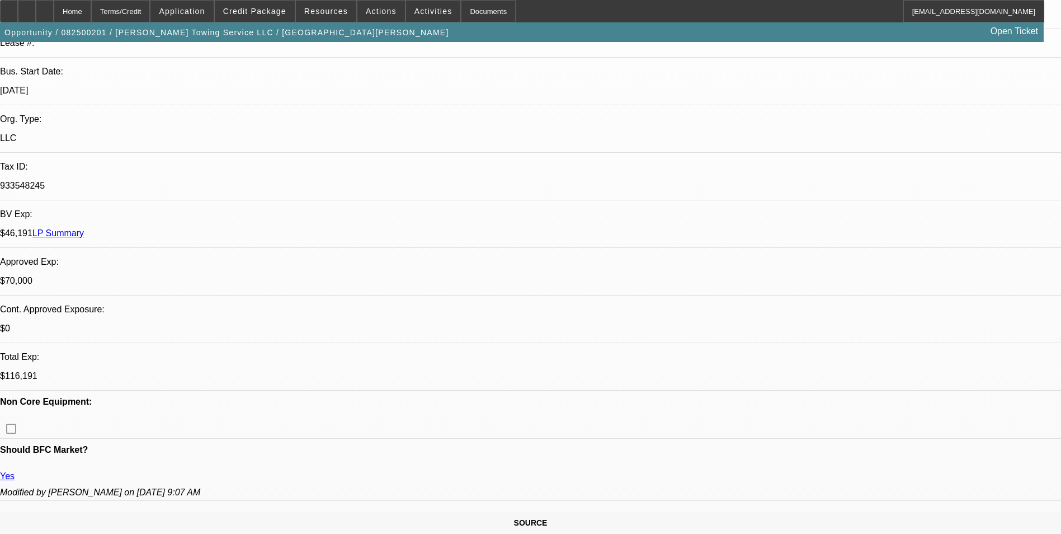
scroll to position [56, 0]
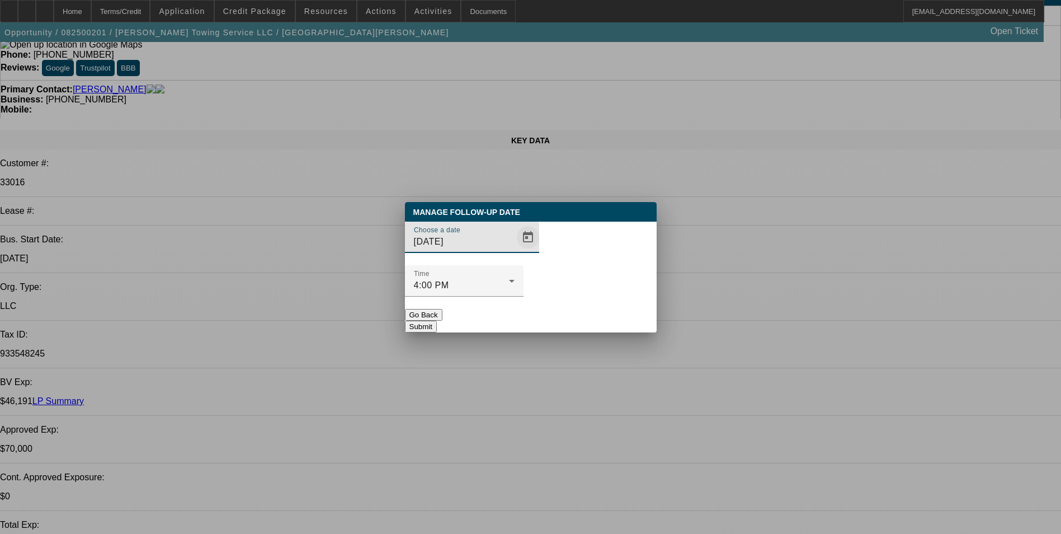
click at [514, 251] on span "Open calendar" at bounding box center [527, 237] width 27 height 27
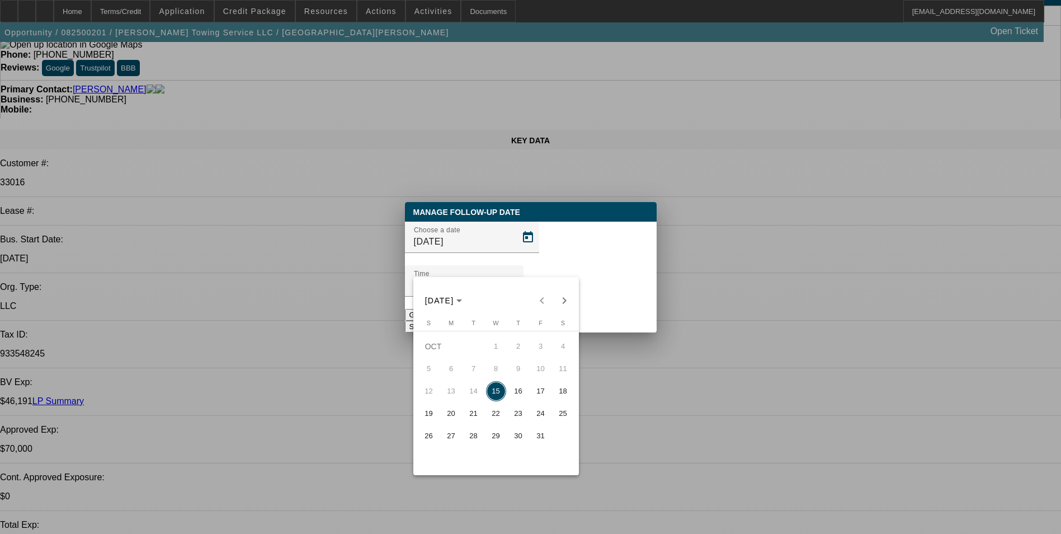
click at [518, 392] on span "16" at bounding box center [518, 391] width 20 height 20
type input "[DATE]"
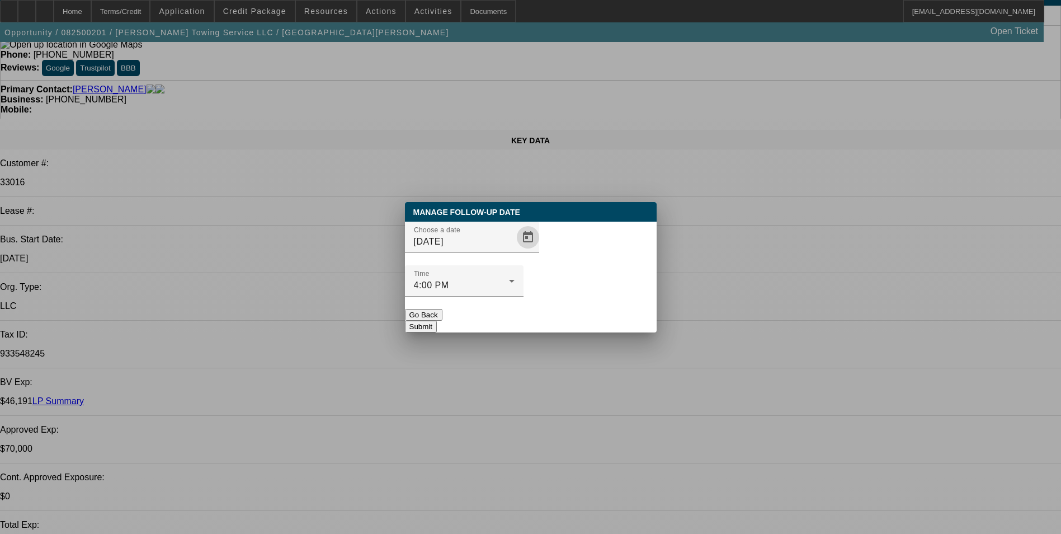
click at [571, 309] on div "Manage Follow-Up Date Choose a date 10/16/2025 Time 4:00 PM Go Back Submit" at bounding box center [531, 267] width 252 height 130
click at [437, 320] on button "Submit" at bounding box center [421, 326] width 32 height 12
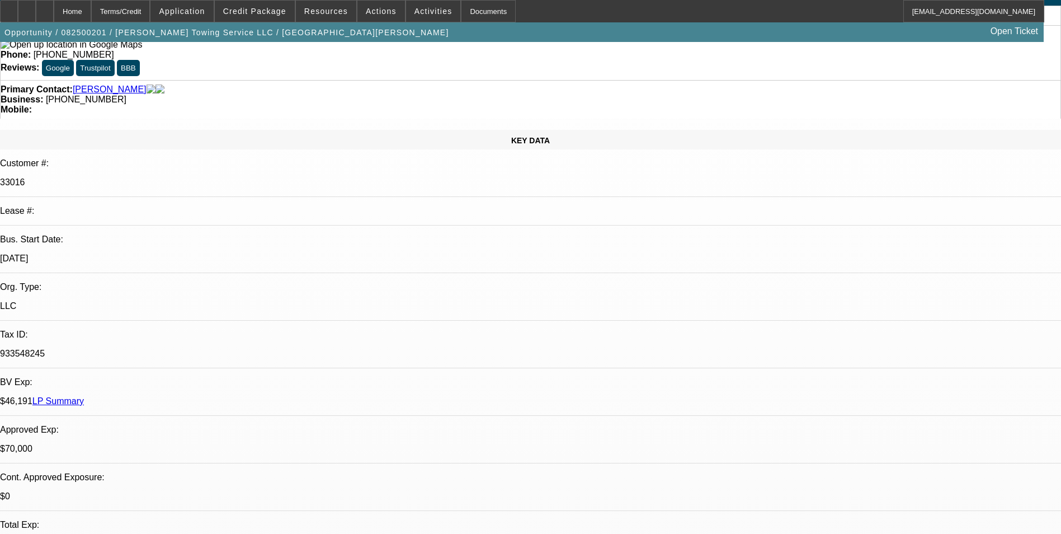
scroll to position [56, 0]
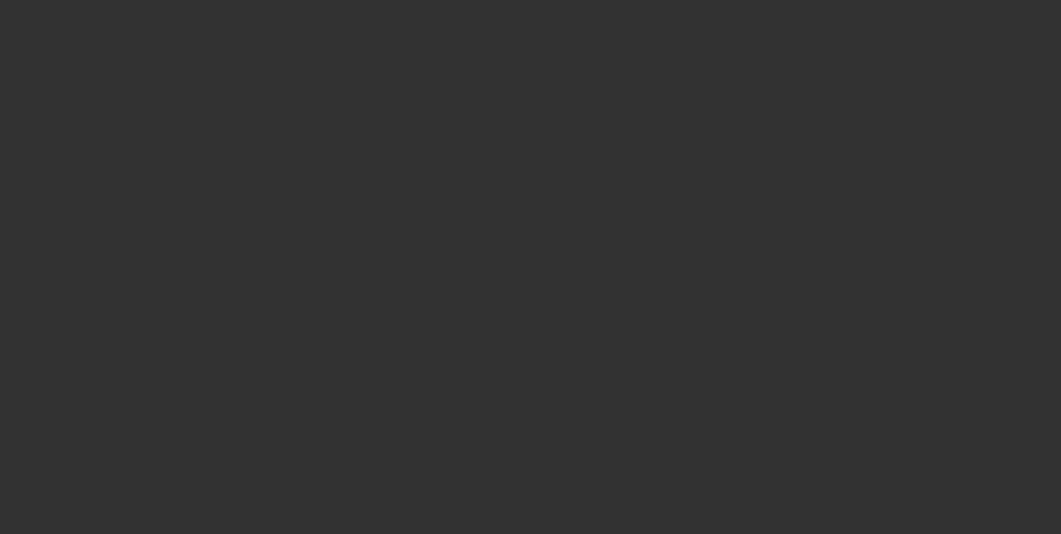
select select "0"
select select "2"
select select "0"
select select "6"
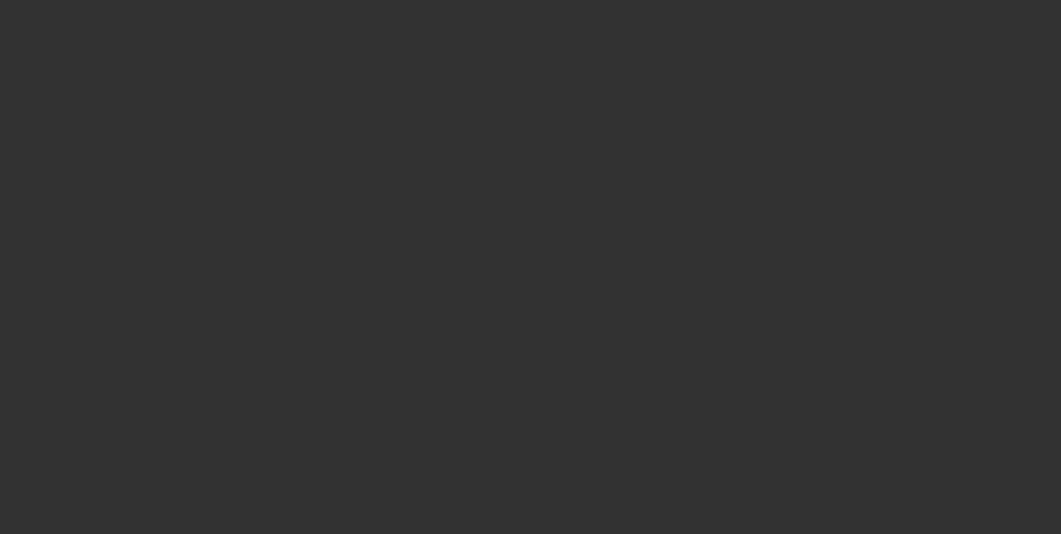
select select "0"
select select "2"
select select "0"
select select "6"
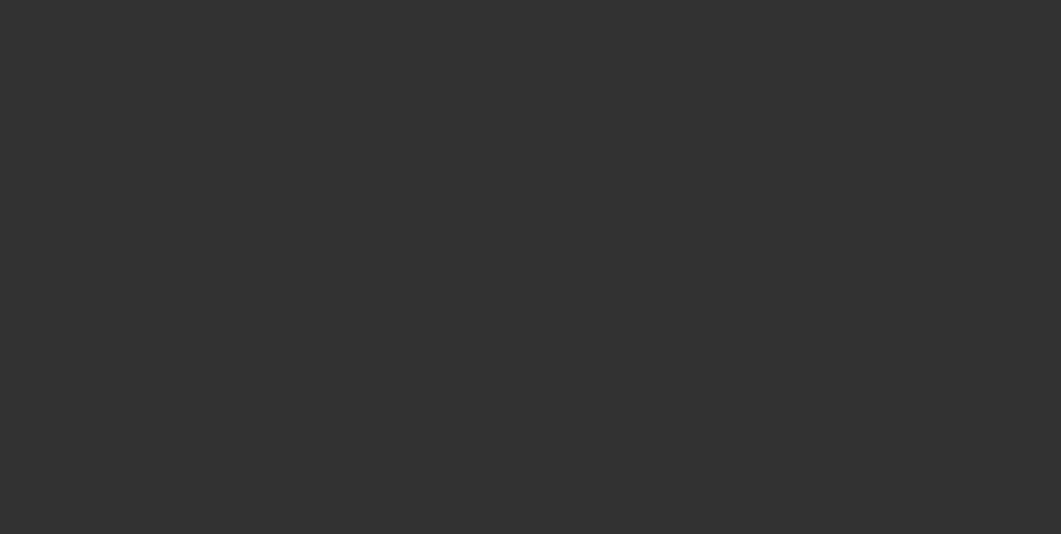
select select "0"
select select "2"
select select "0"
select select "6"
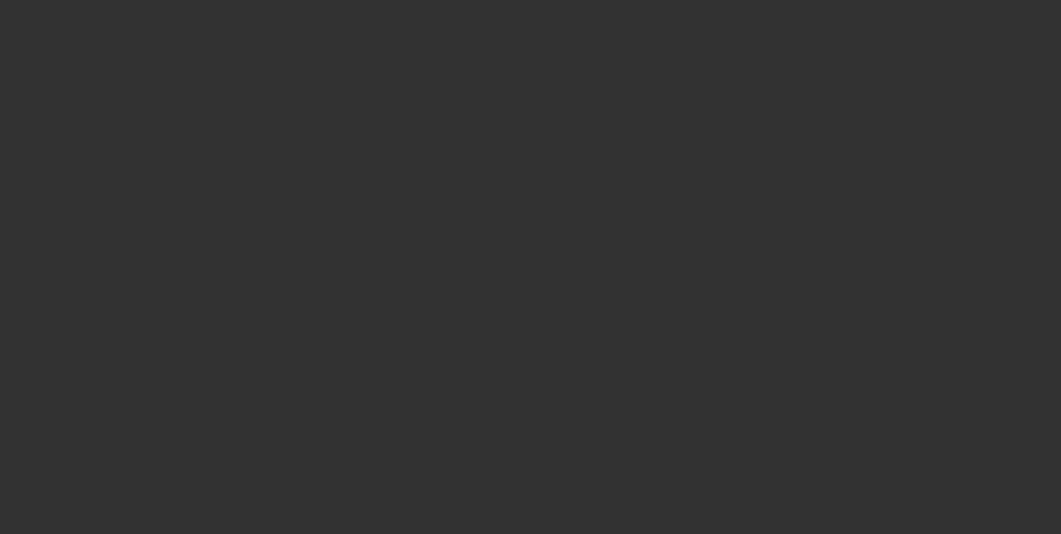
select select "0"
select select "6"
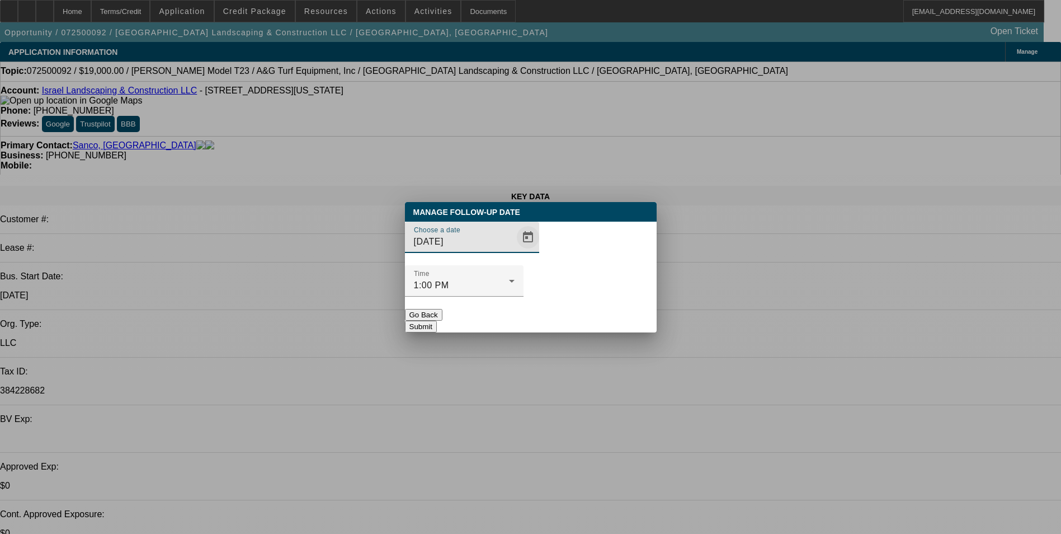
click at [514, 251] on span "Open calendar" at bounding box center [527, 237] width 27 height 27
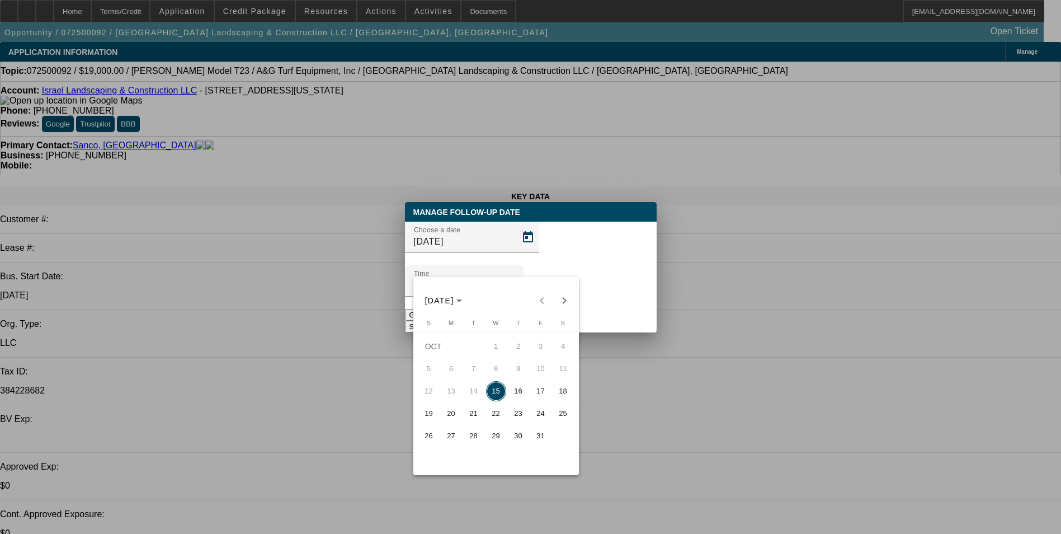
click at [525, 399] on span "16" at bounding box center [518, 391] width 20 height 20
type input "[DATE]"
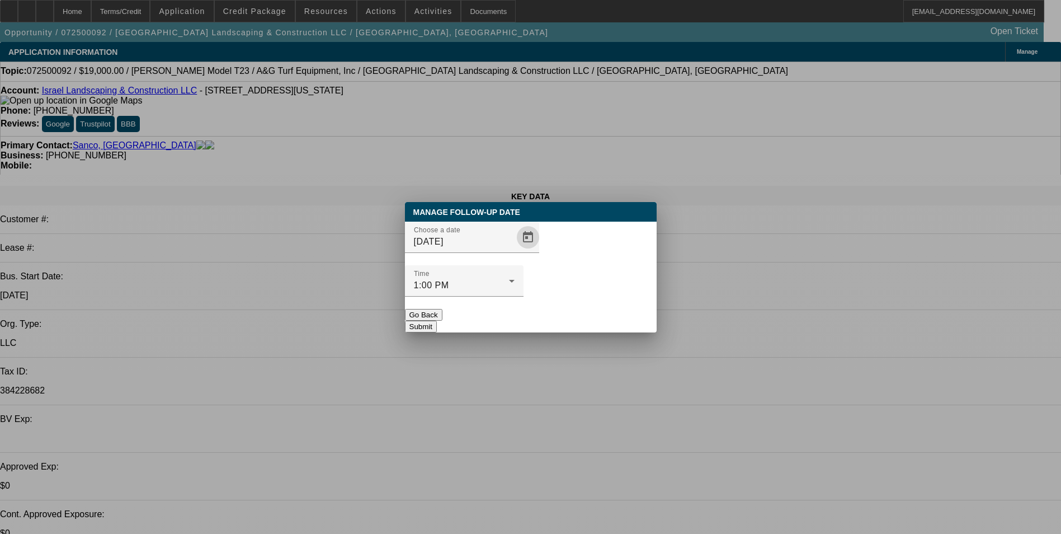
click at [437, 320] on button "Submit" at bounding box center [421, 326] width 32 height 12
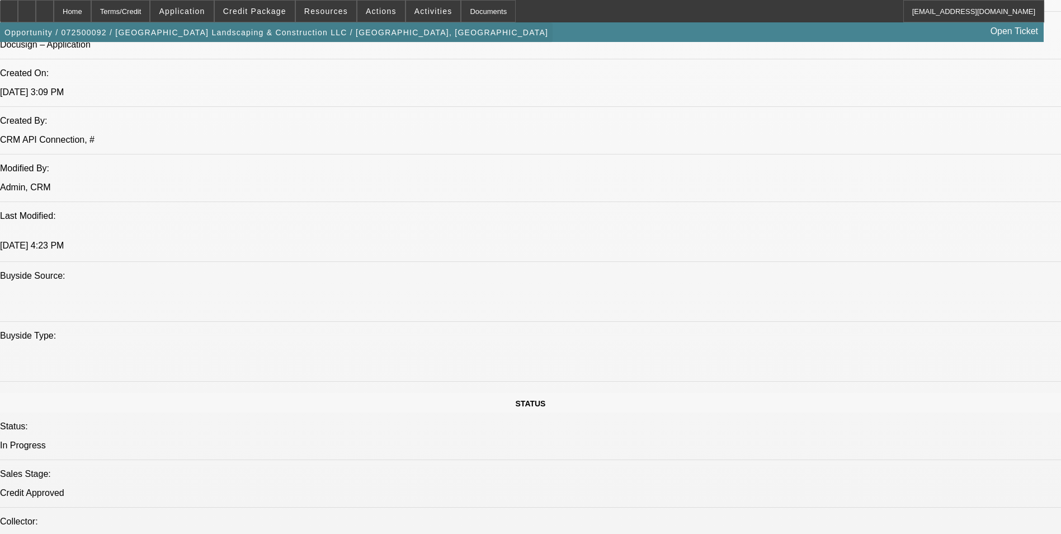
scroll to position [727, 0]
